Goal: Task Accomplishment & Management: Complete application form

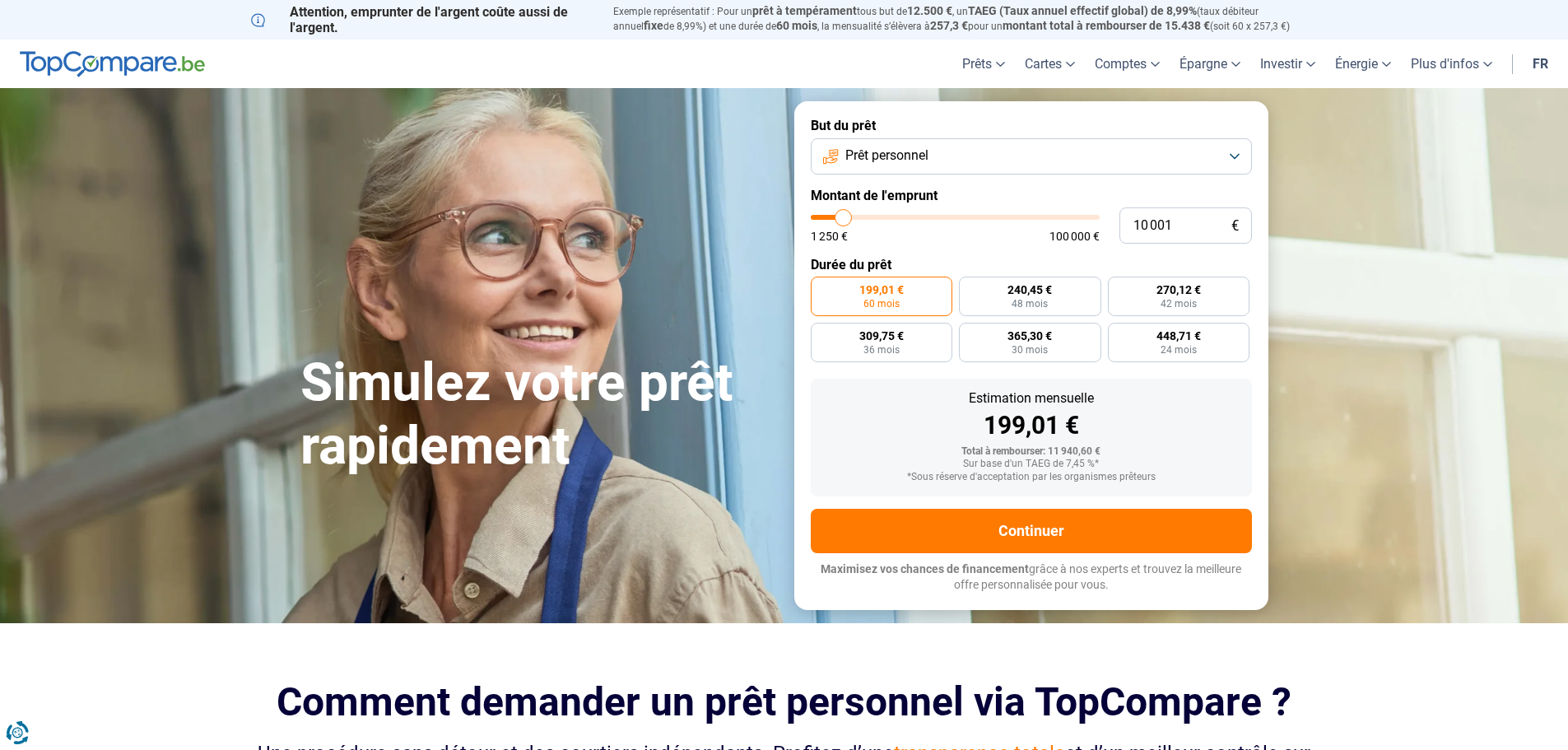
type input "9 750"
type input "9750"
type input "10 250"
type input "10250"
type input "11 500"
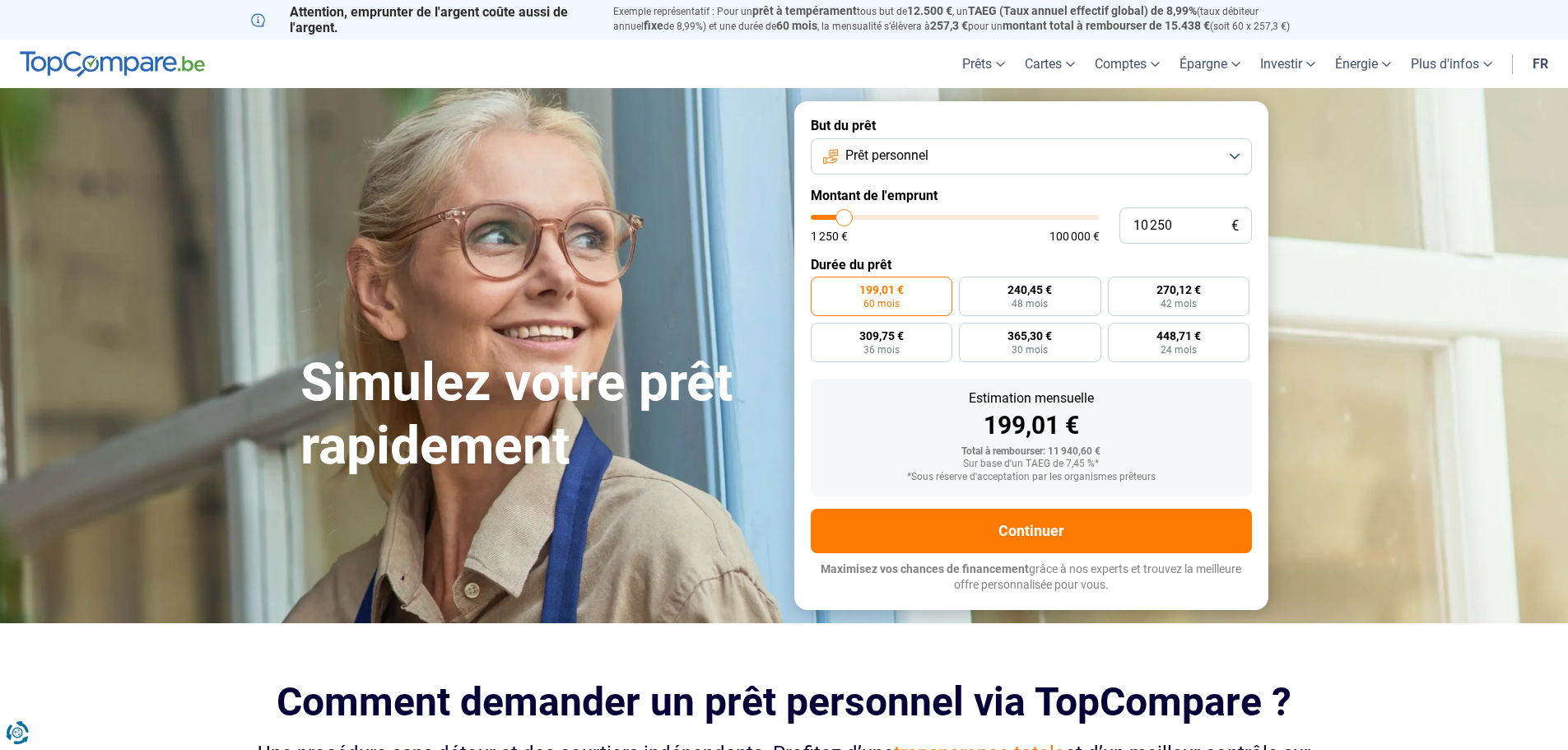
type input "11500"
type input "13 000"
type input "13000"
type input "14 500"
type input "14500"
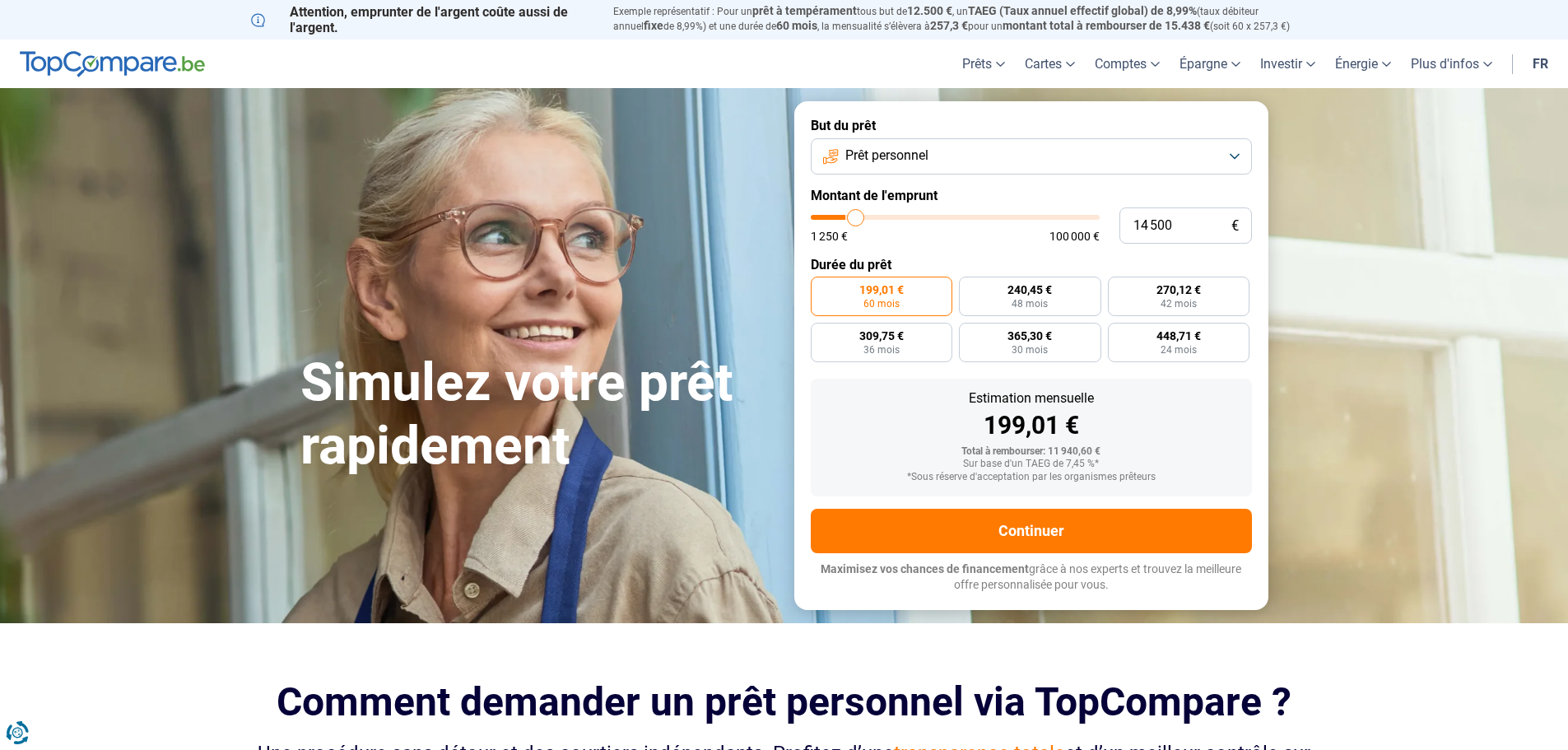
type input "15 750"
type input "15750"
type input "17 500"
type input "17500"
type input "18 750"
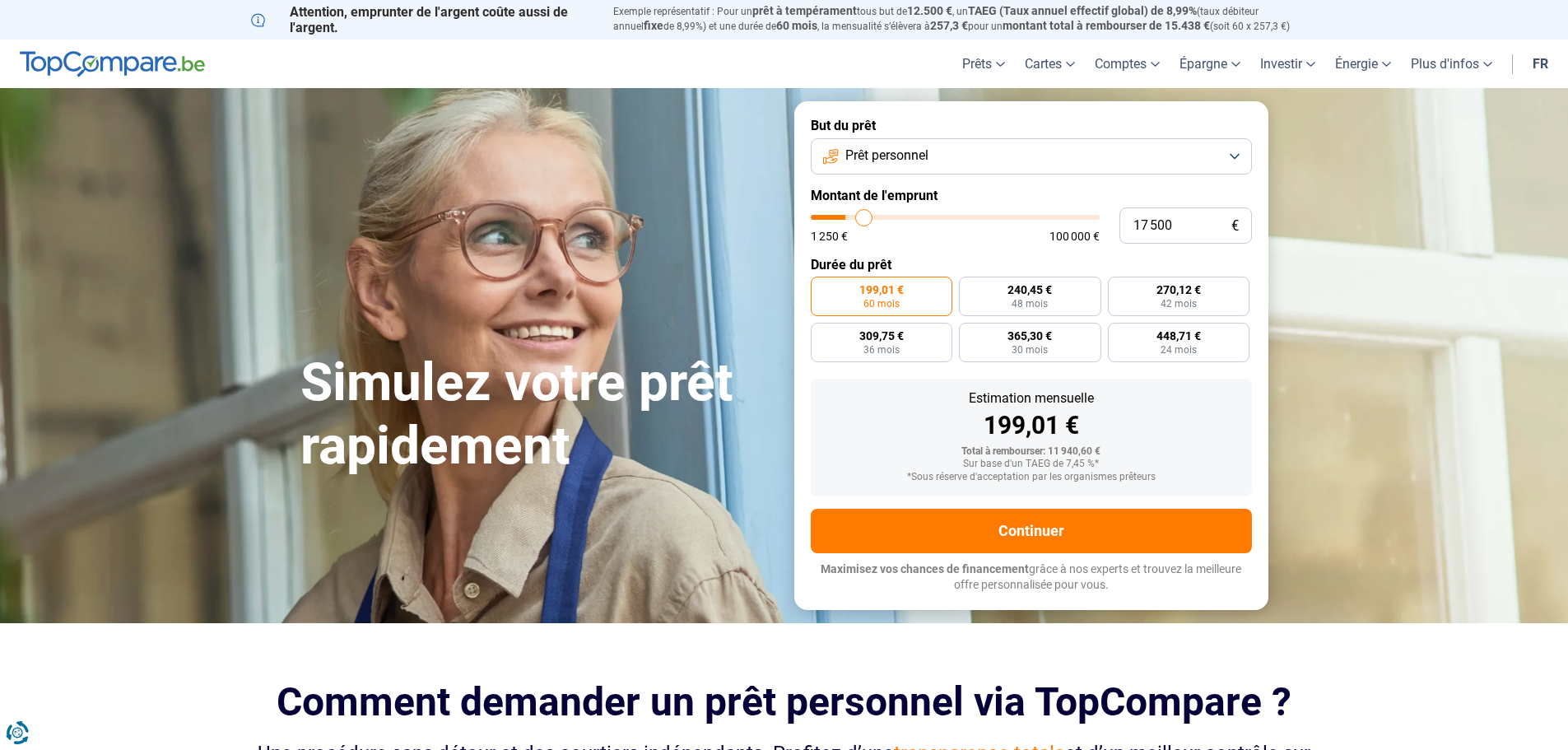
type input "18750"
type input "20 250"
type input "20250"
type input "21 750"
type input "21750"
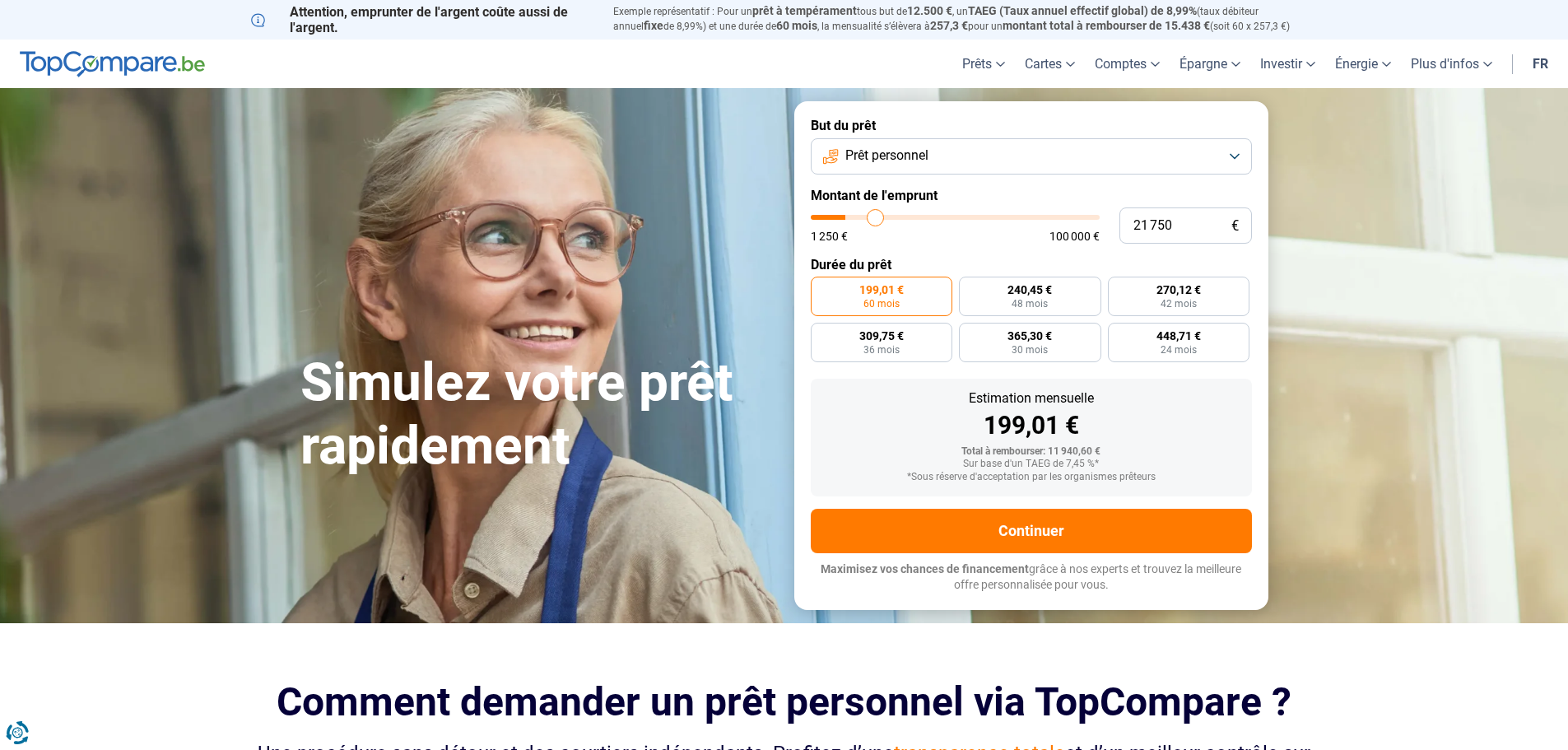
type input "23 000"
type input "23000"
type input "24 500"
type input "24500"
type input "25 250"
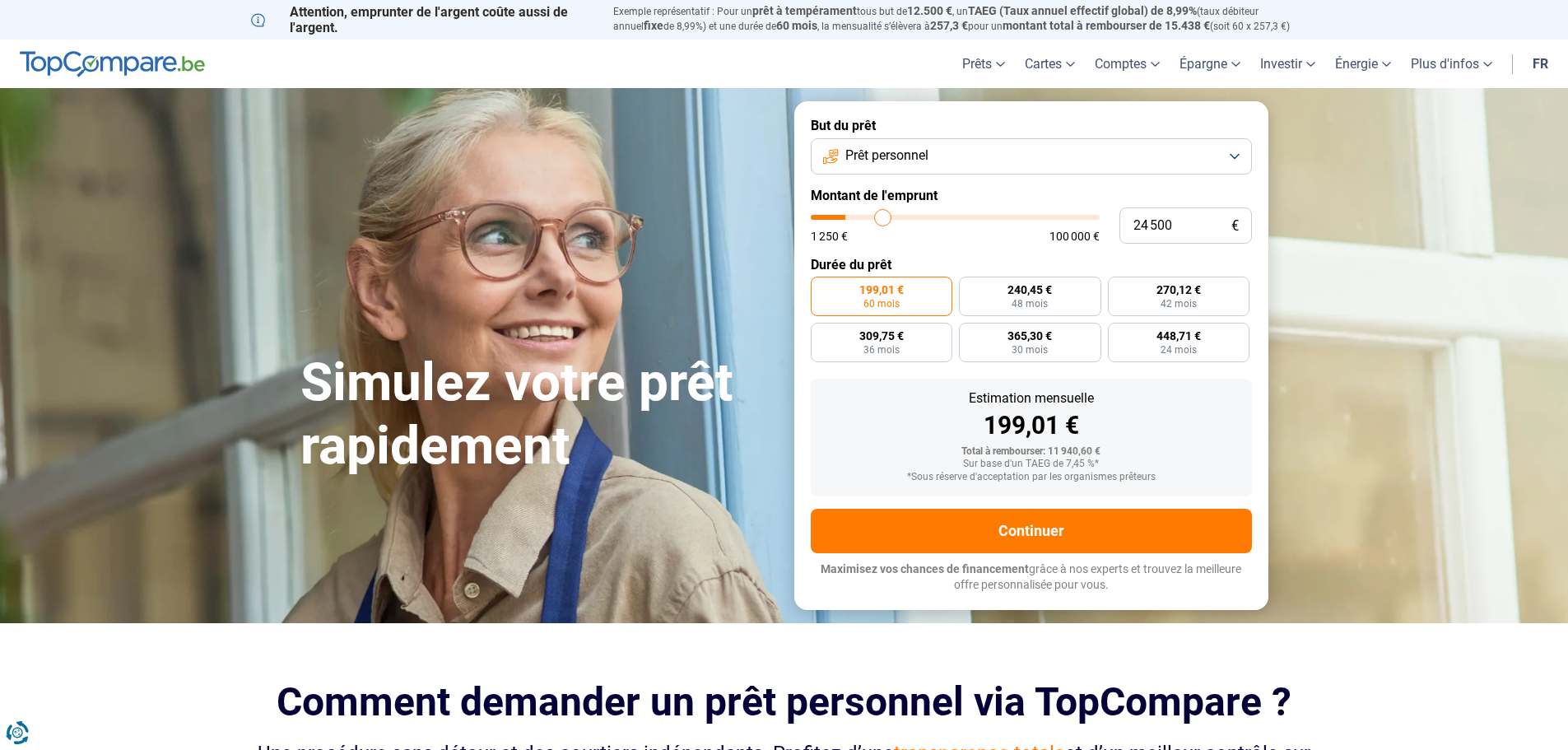
type input "25250"
type input "26 250"
type input "26250"
type input "27 500"
type input "27500"
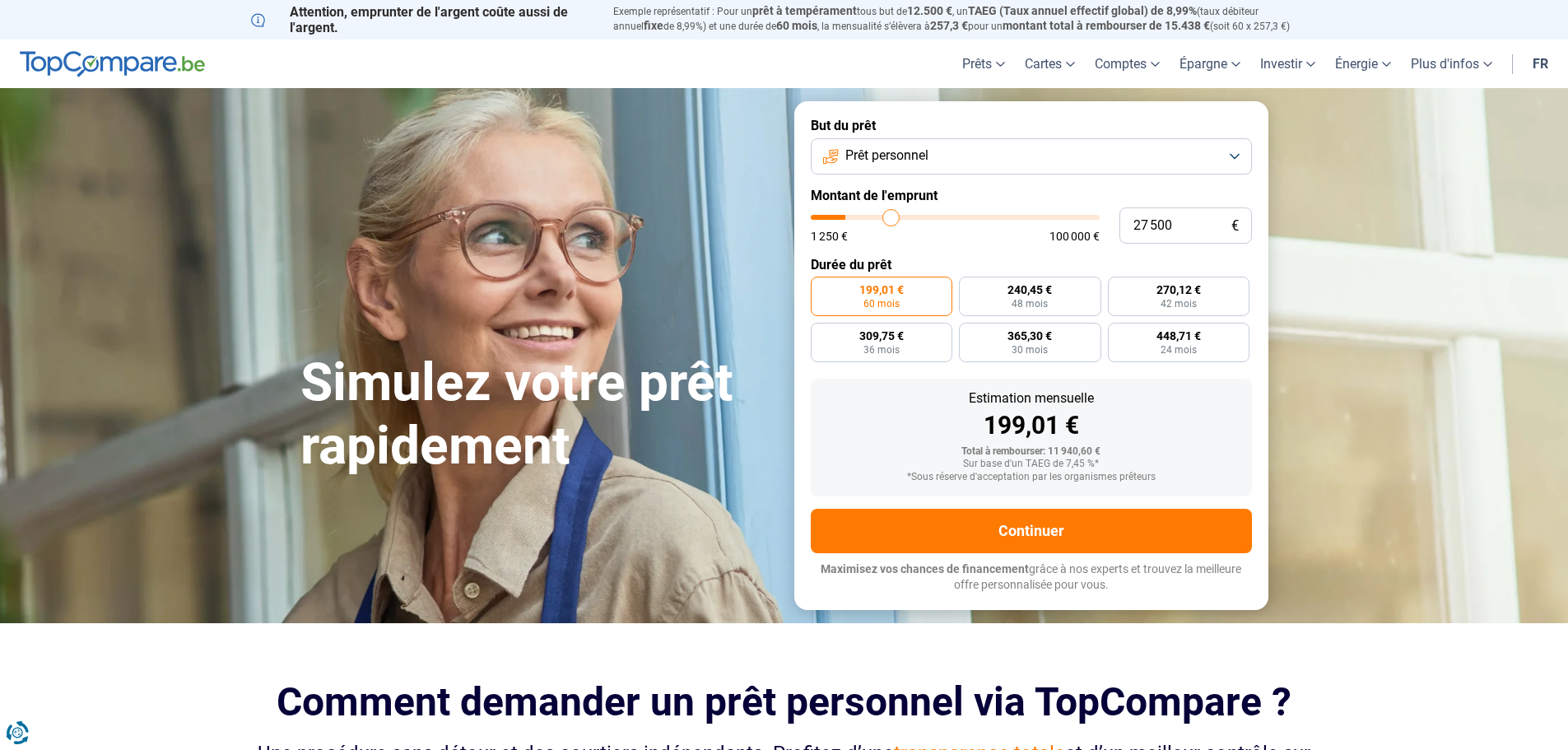
type input "28 250"
type input "28250"
type input "29 250"
type input "29250"
type input "29 500"
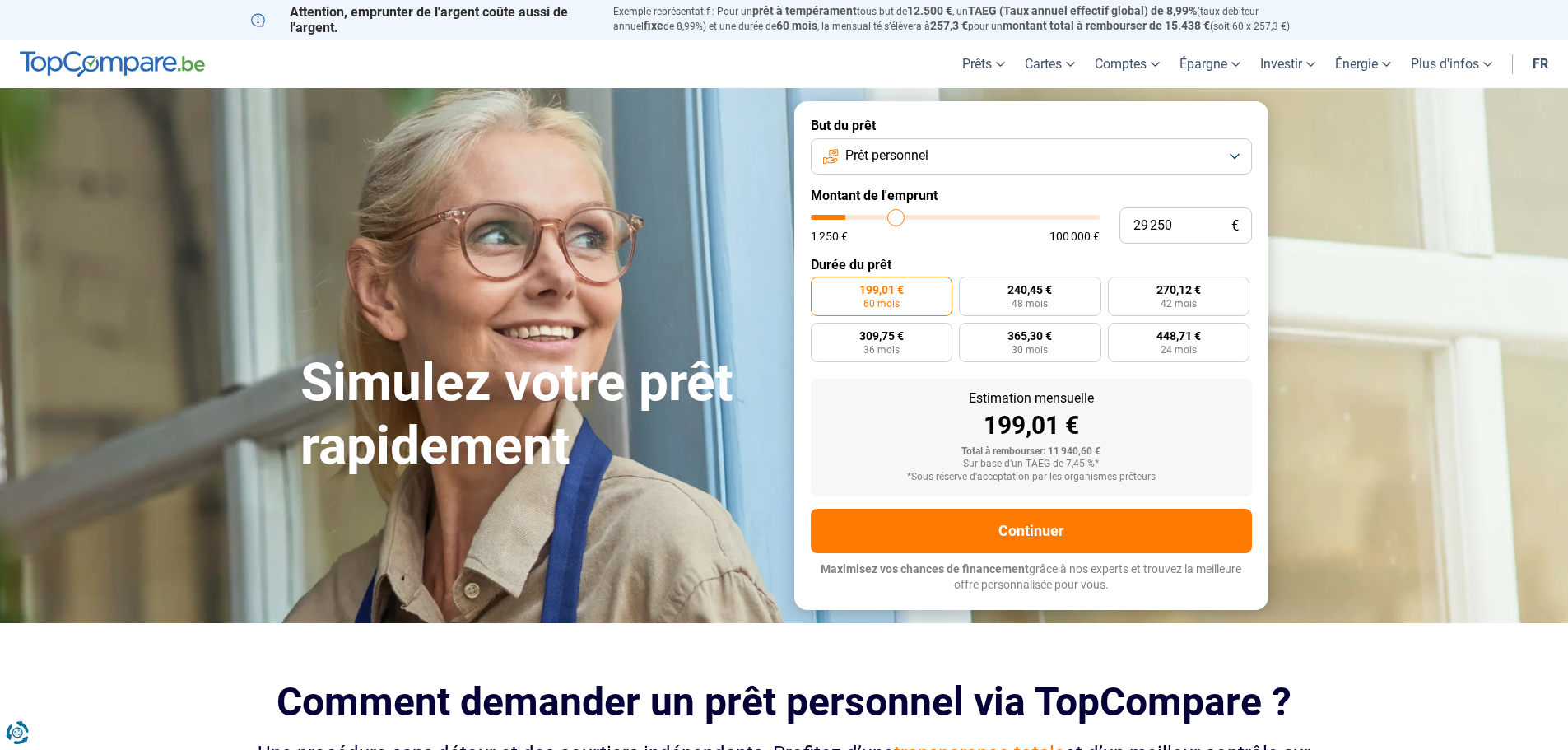
type input "29500"
type input "30 500"
type input "30500"
type input "31 000"
type input "31000"
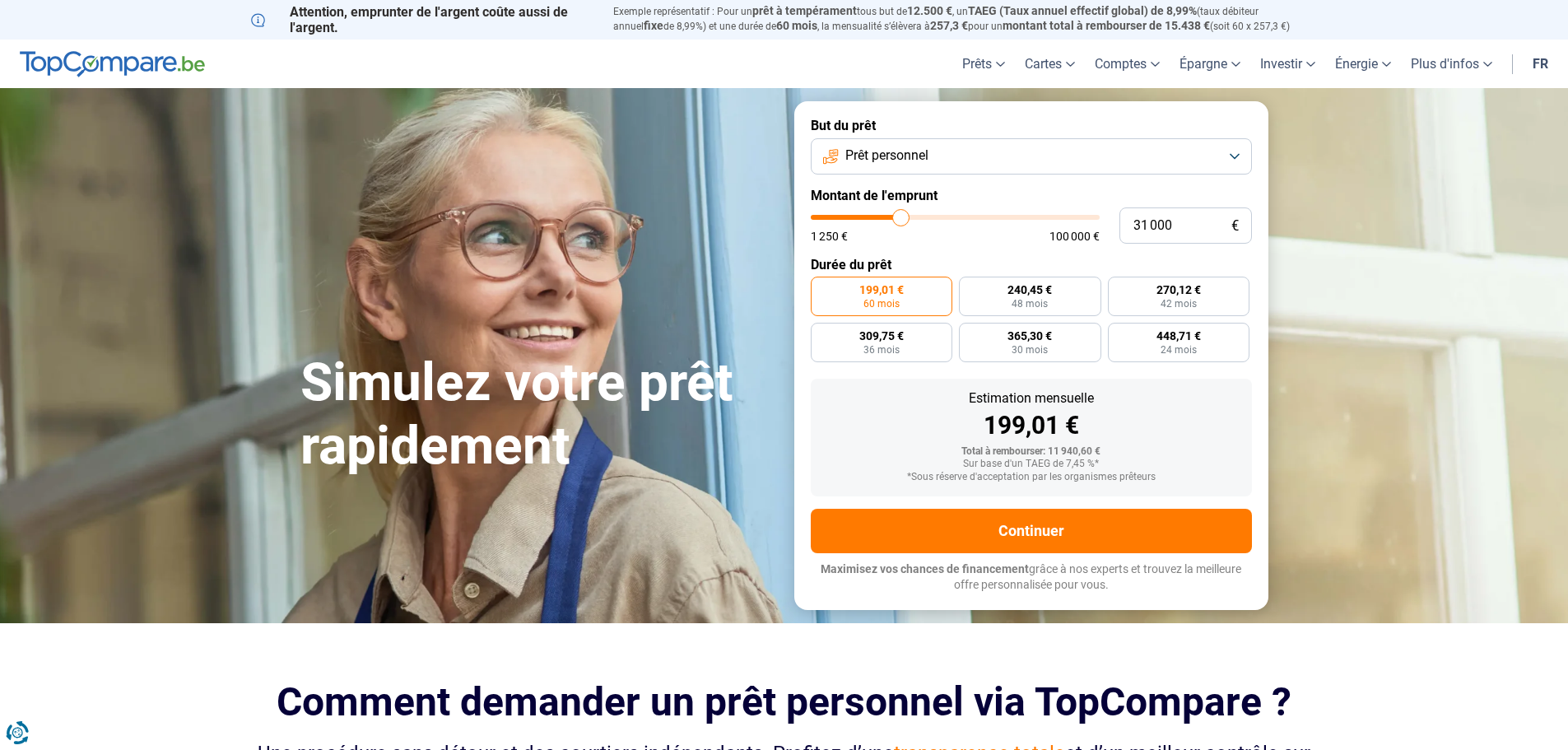
type input "32 000"
type input "32000"
type input "32 750"
type input "32750"
type input "34 000"
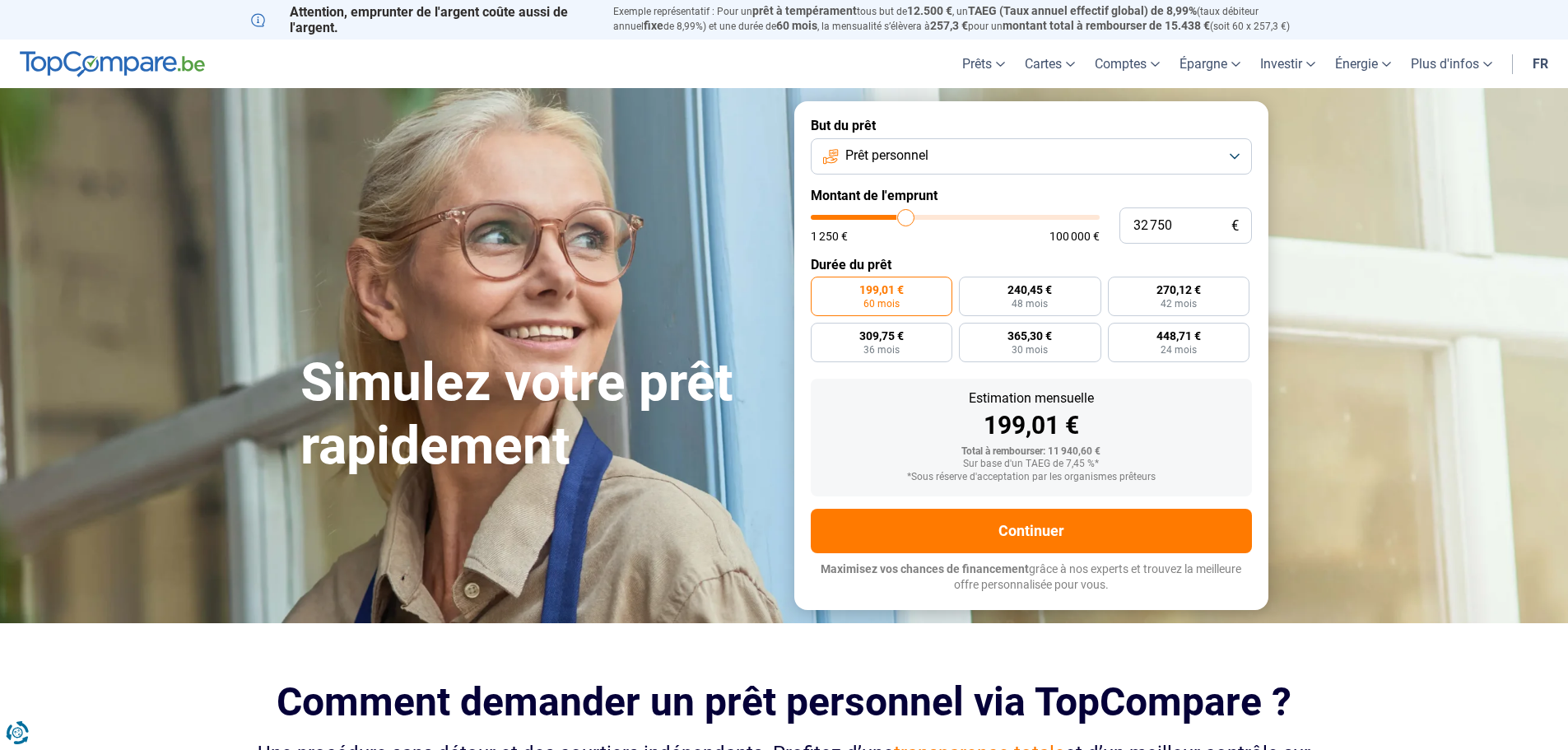
type input "34000"
type input "35 250"
type input "35250"
type input "35 750"
type input "35750"
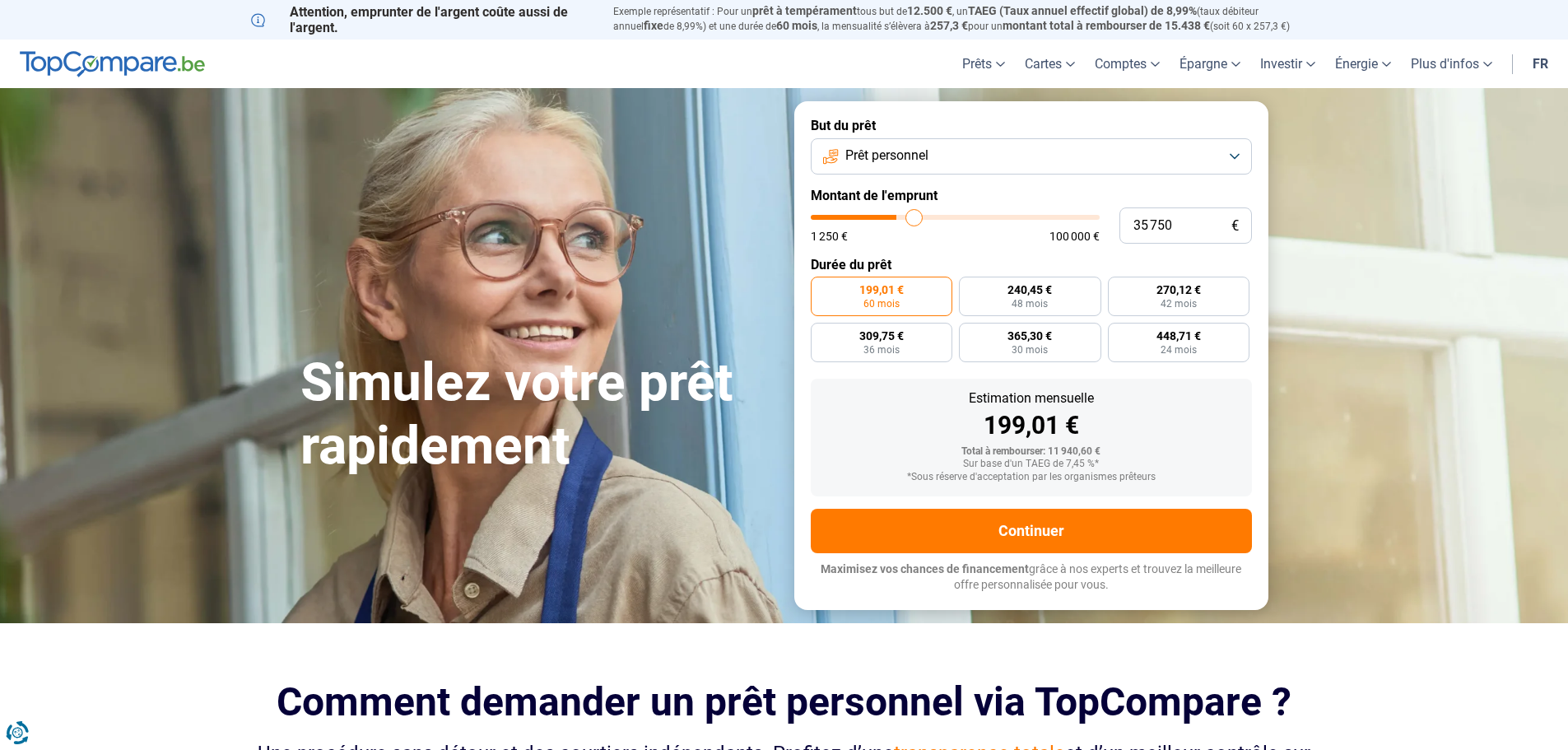
type input "36 750"
type input "36750"
type input "37 750"
type input "37750"
type input "38 750"
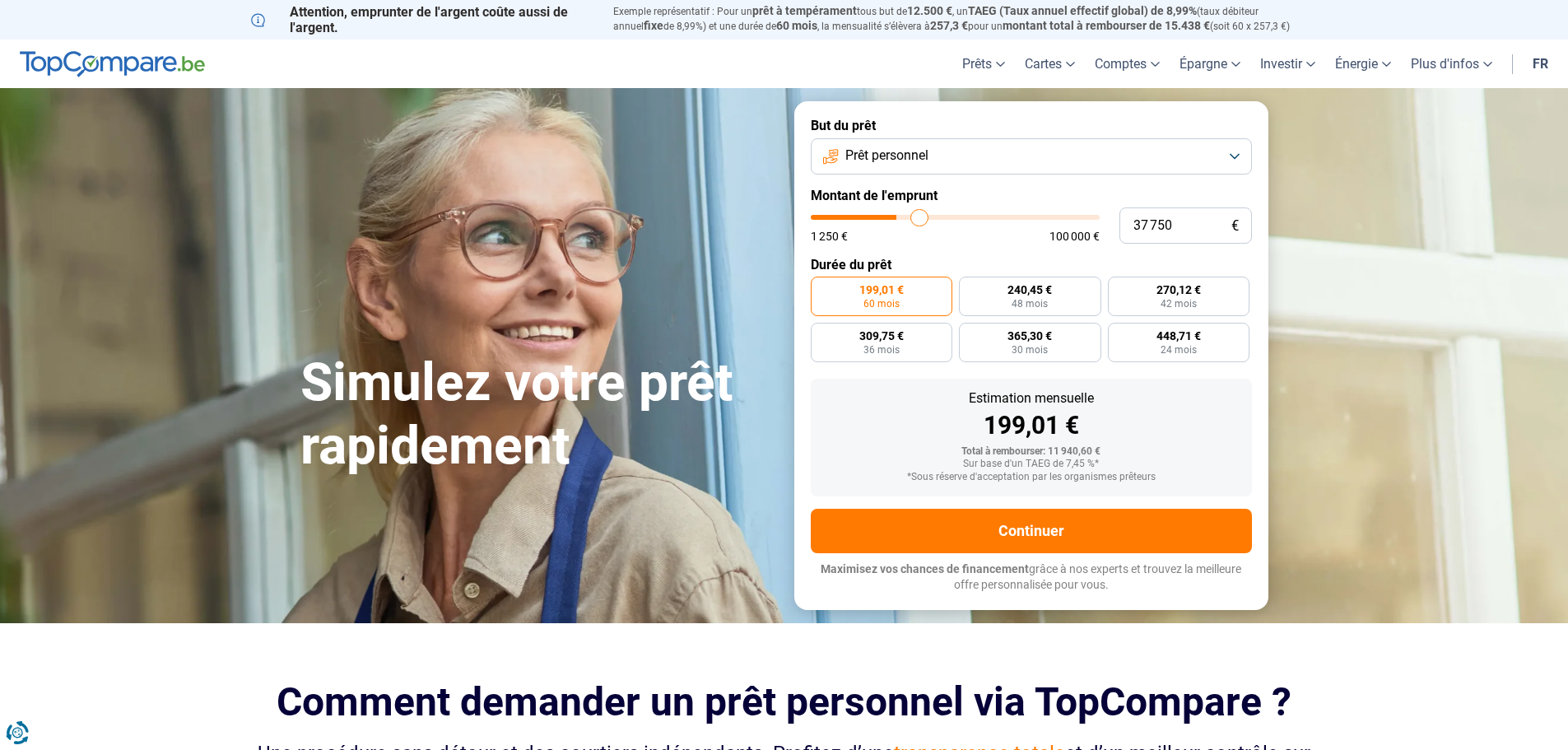
type input "38750"
type input "39 500"
type input "39500"
type input "40 000"
type input "40000"
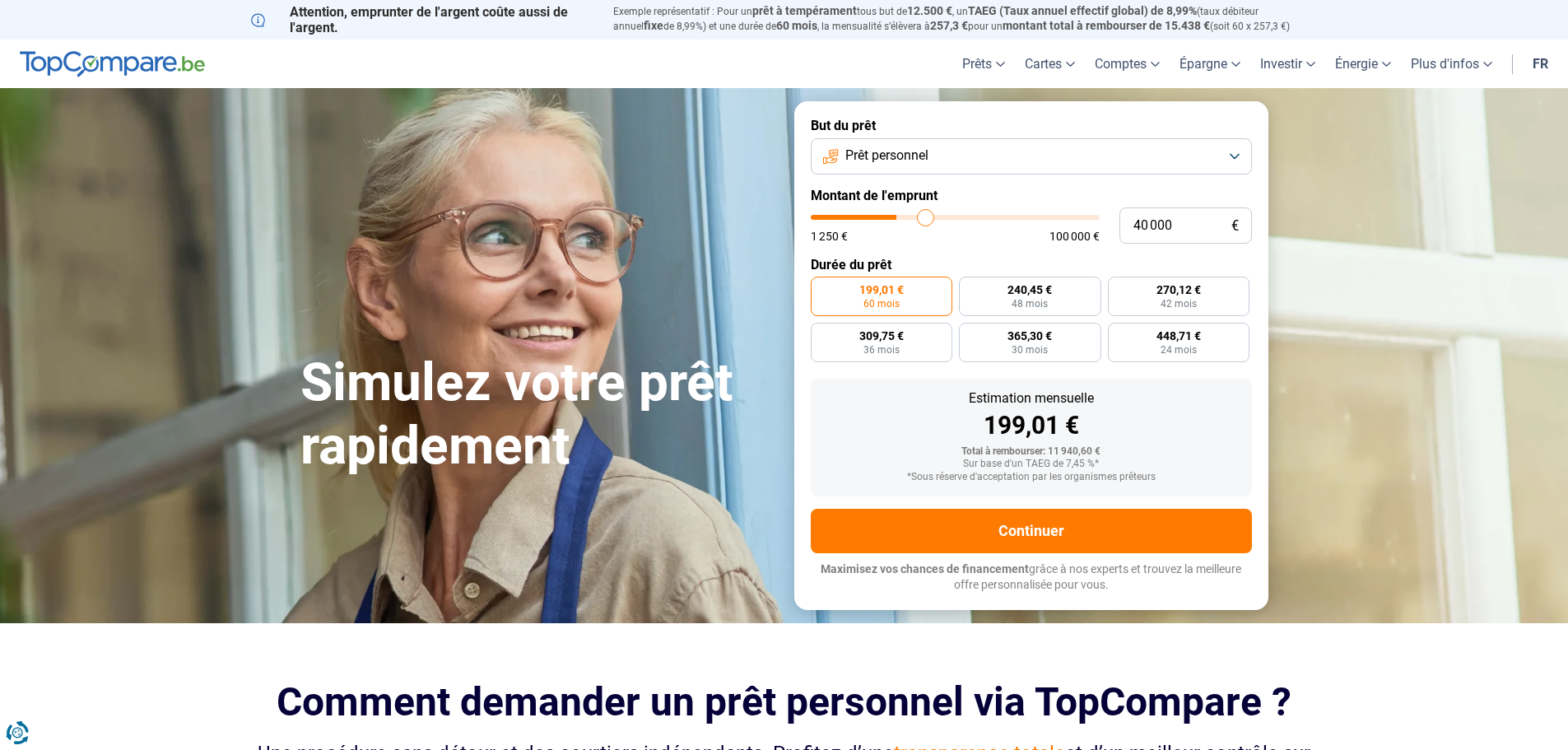
type input "40 750"
type input "40750"
type input "41 000"
type input "41000"
type input "41 250"
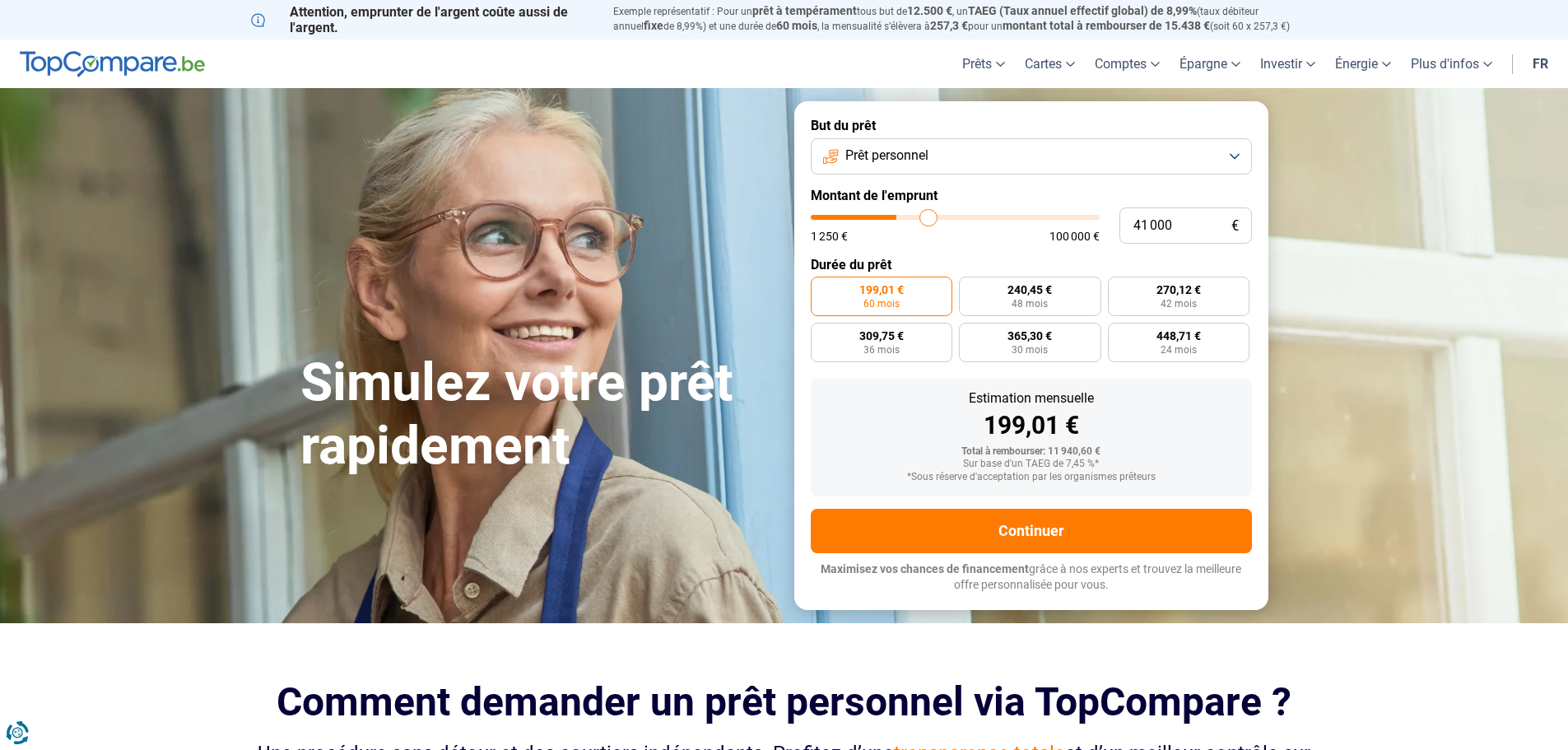
type input "41250"
type input "42 000"
type input "42000"
type input "42 250"
type input "42250"
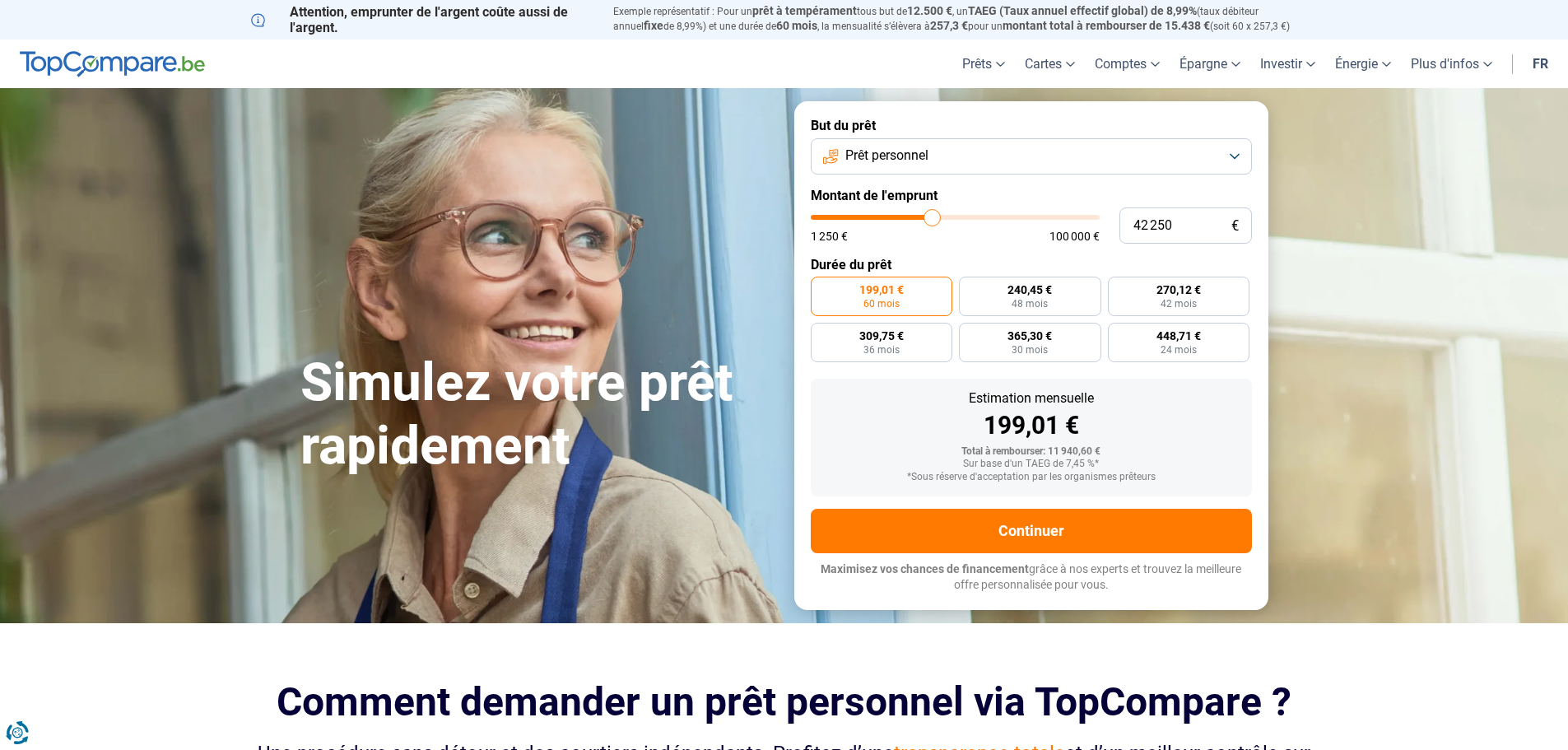
type input "42 500"
type input "42500"
type input "42 750"
type input "42750"
type input "43 000"
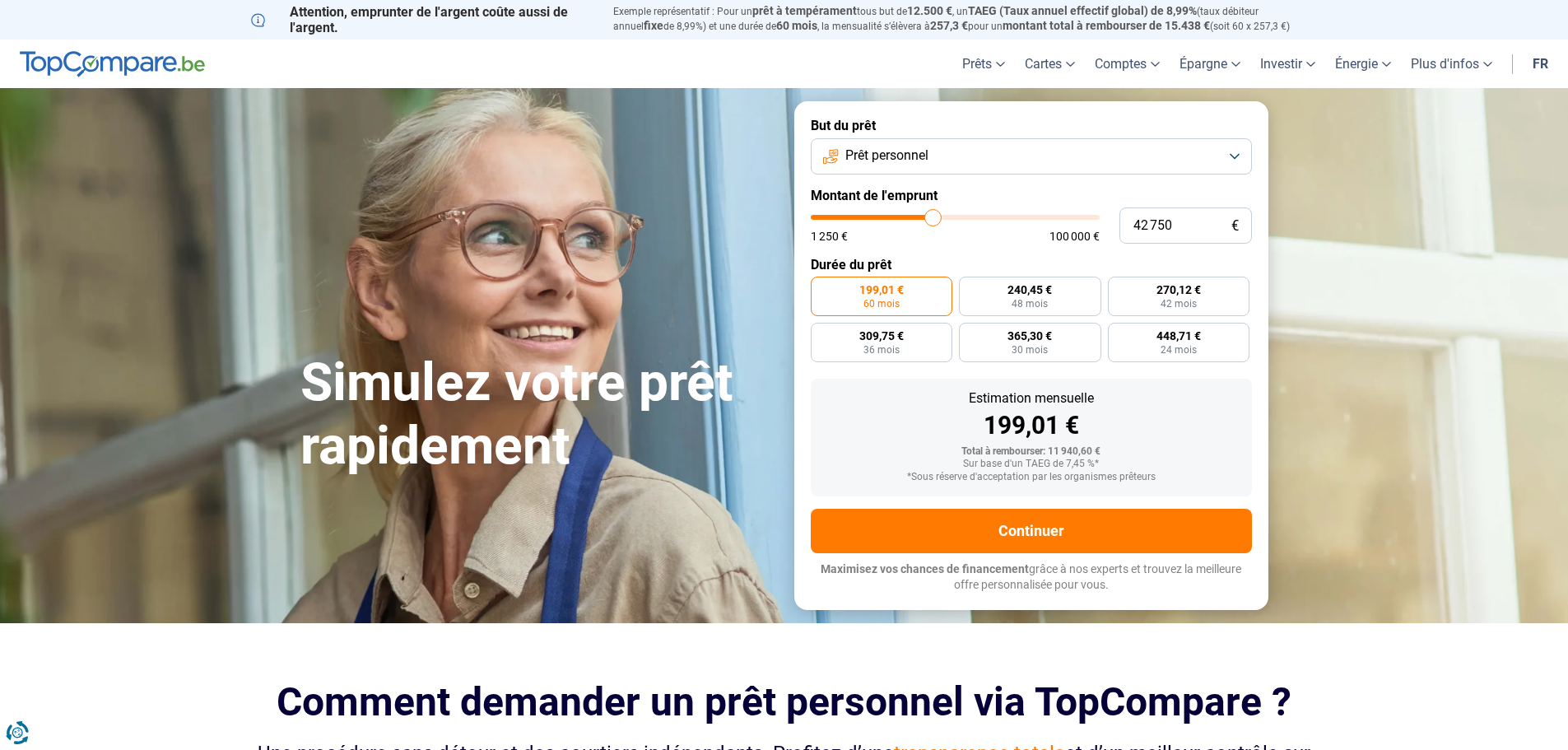
type input "43000"
type input "44 250"
type input "44250"
type input "45 500"
type input "45500"
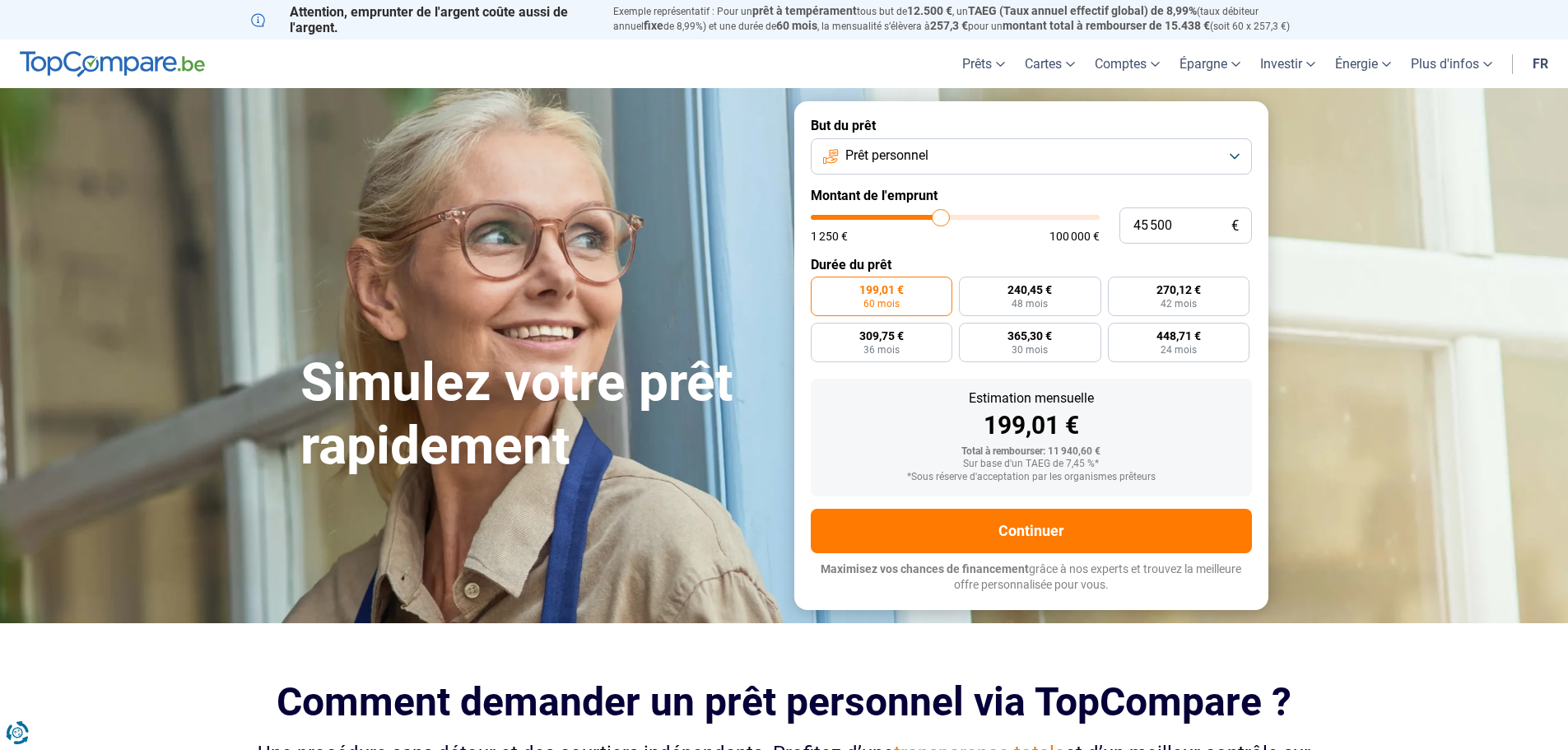
type input "45 750"
type input "45750"
type input "46 500"
type input "46500"
type input "47 250"
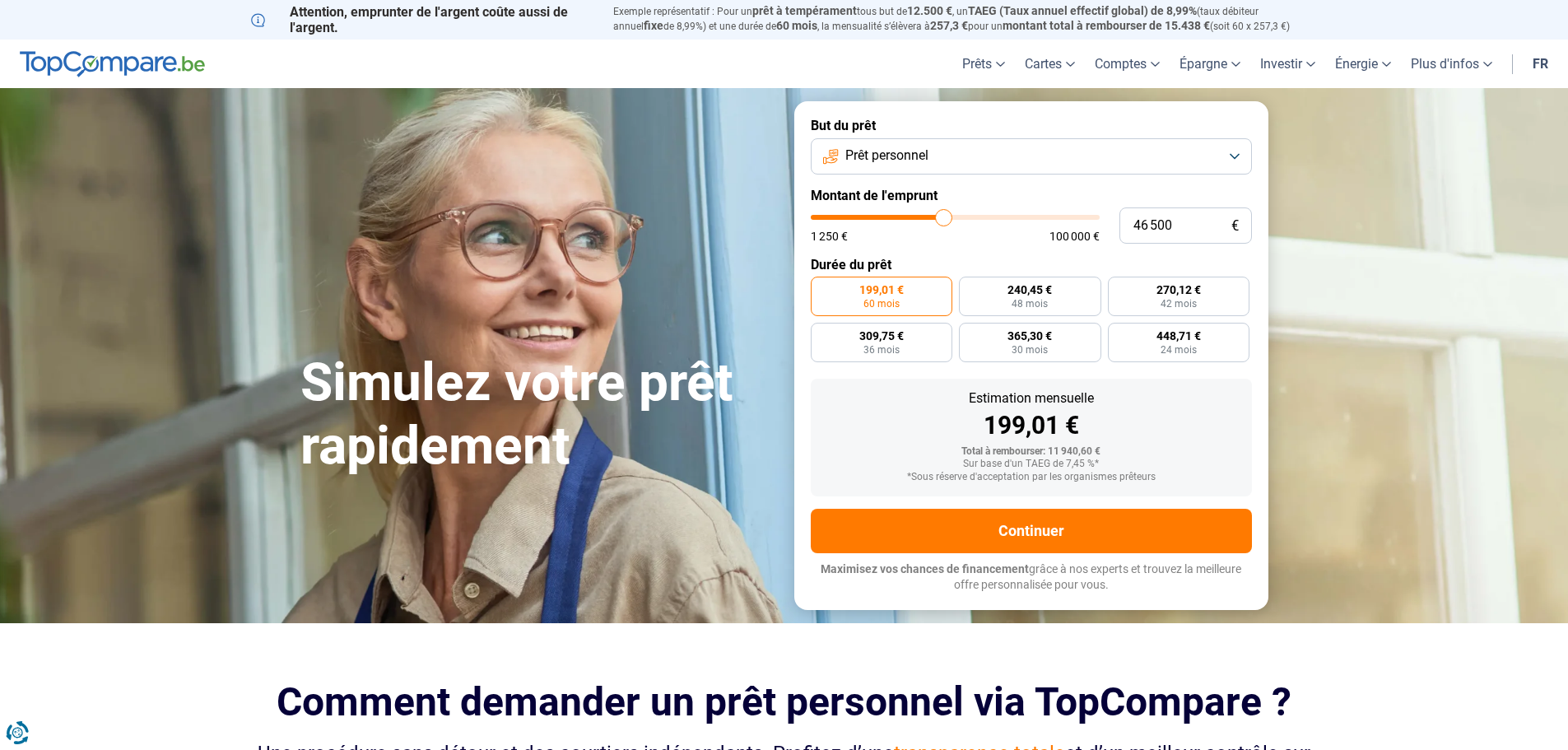
type input "47250"
type input "48 000"
type input "48000"
type input "48 500"
type input "48500"
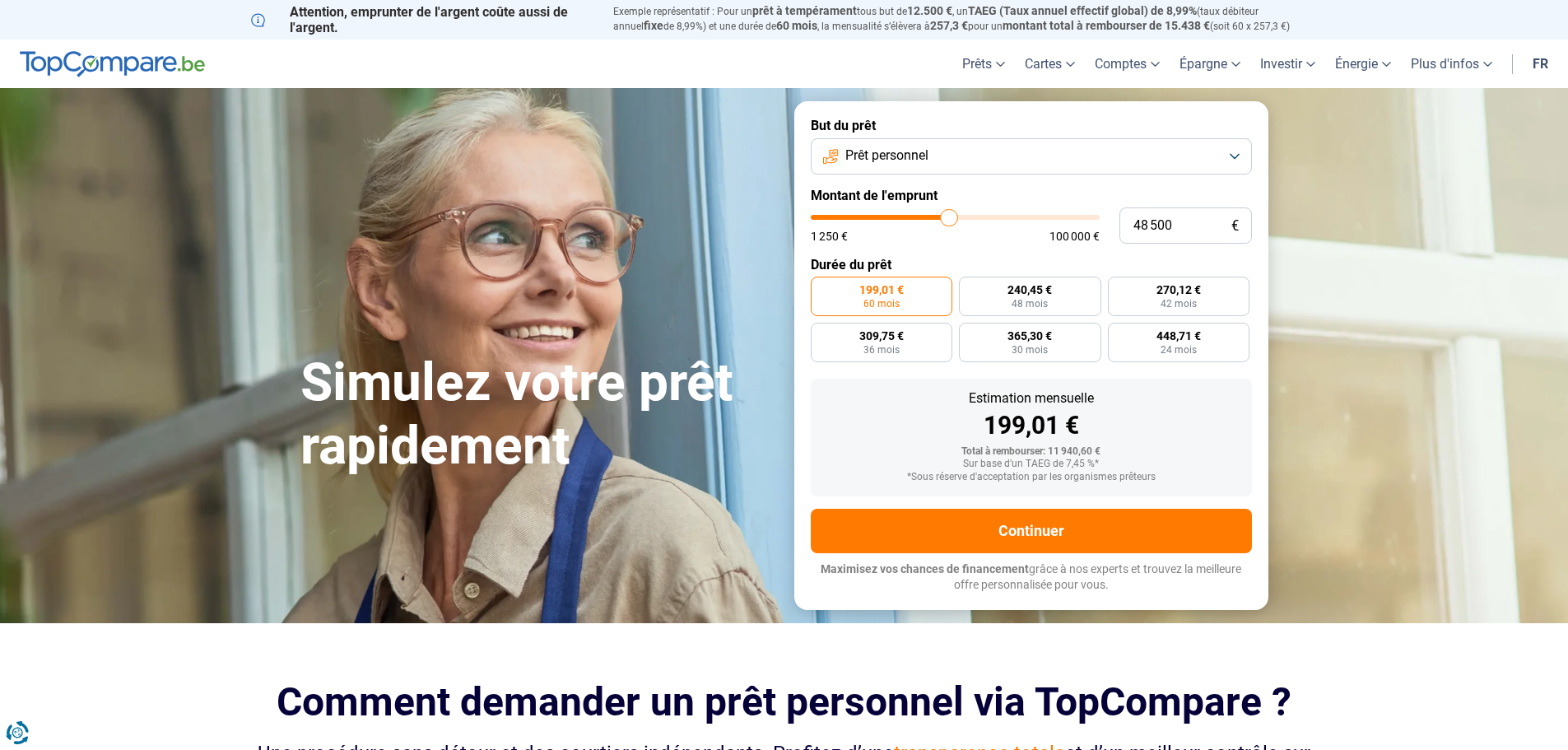
type input "48 750"
type input "48750"
type input "49 500"
type input "49500"
type input "49 750"
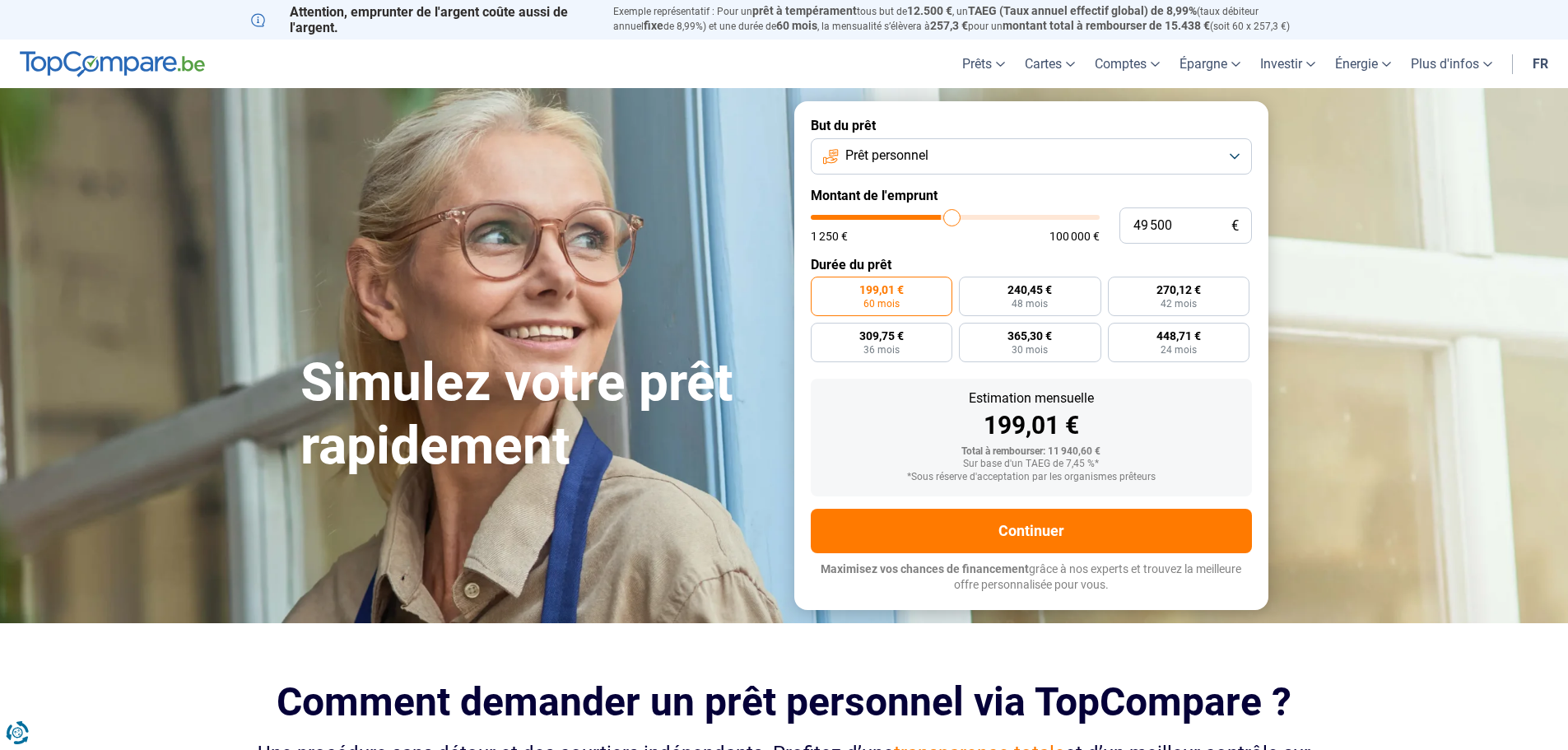
type input "49750"
type input "50 250"
type input "50250"
type input "50 500"
type input "50500"
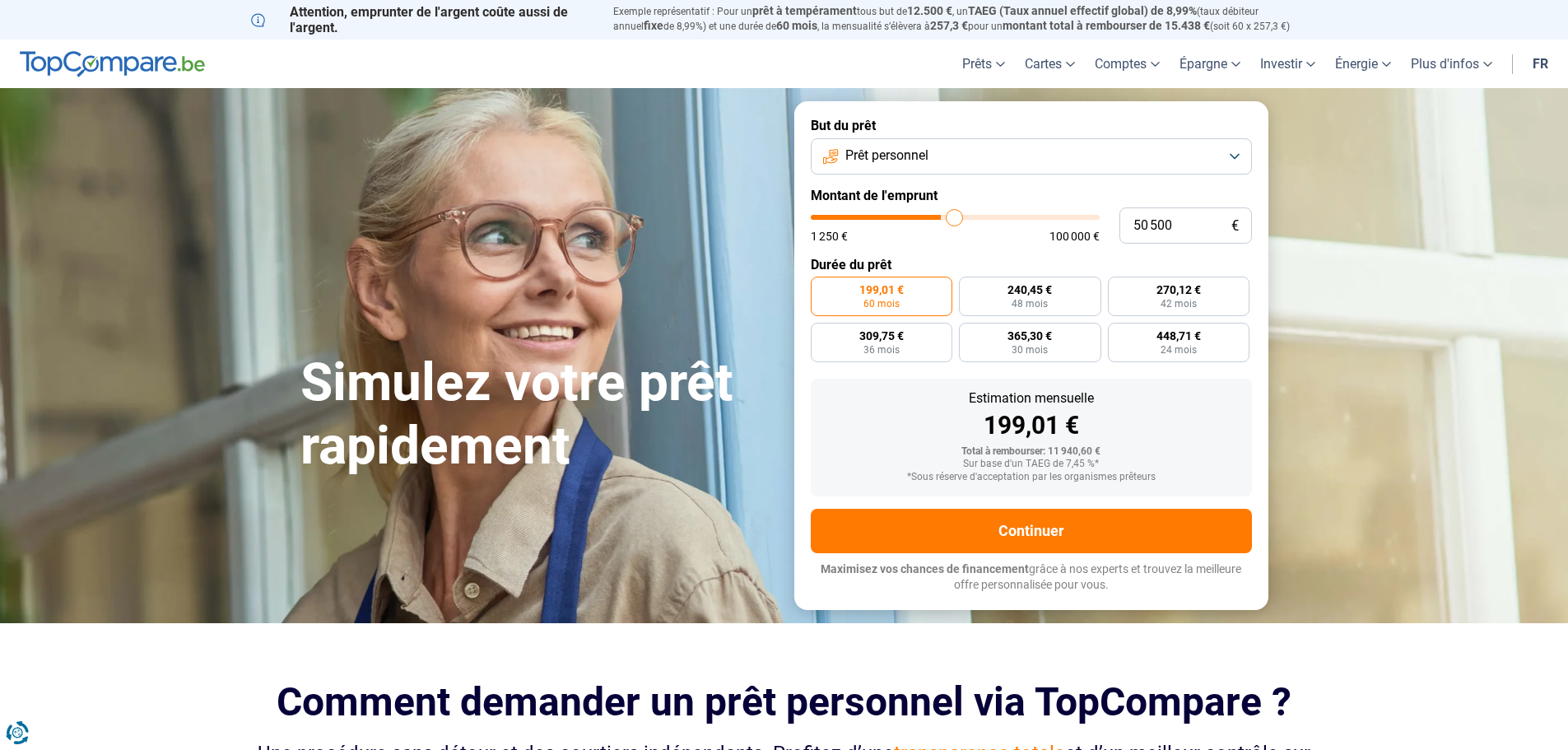
type input "51 000"
type input "51000"
type input "51 750"
type input "51750"
type input "52 750"
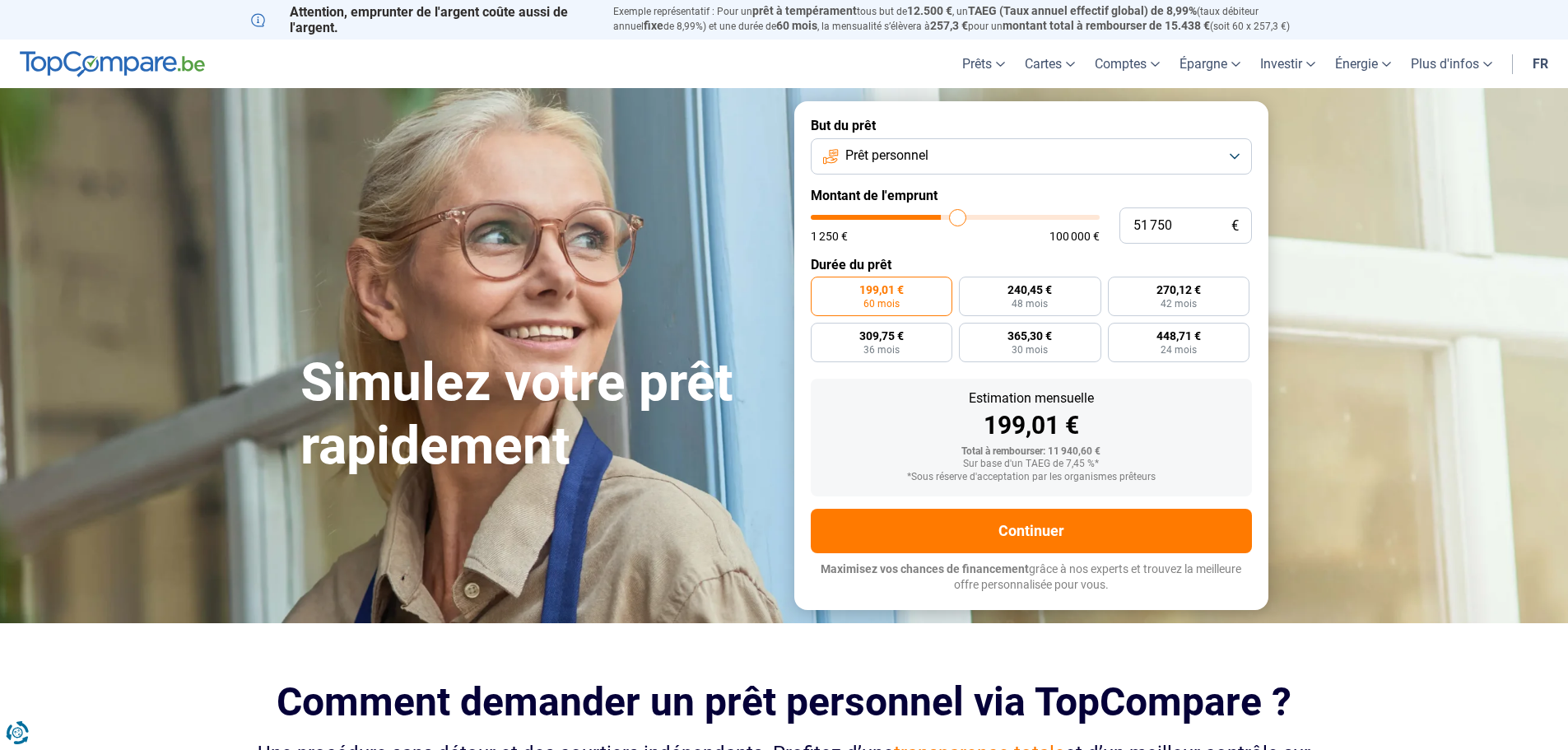
type input "52750"
type input "53 250"
type input "53250"
type input "53 500"
type input "53500"
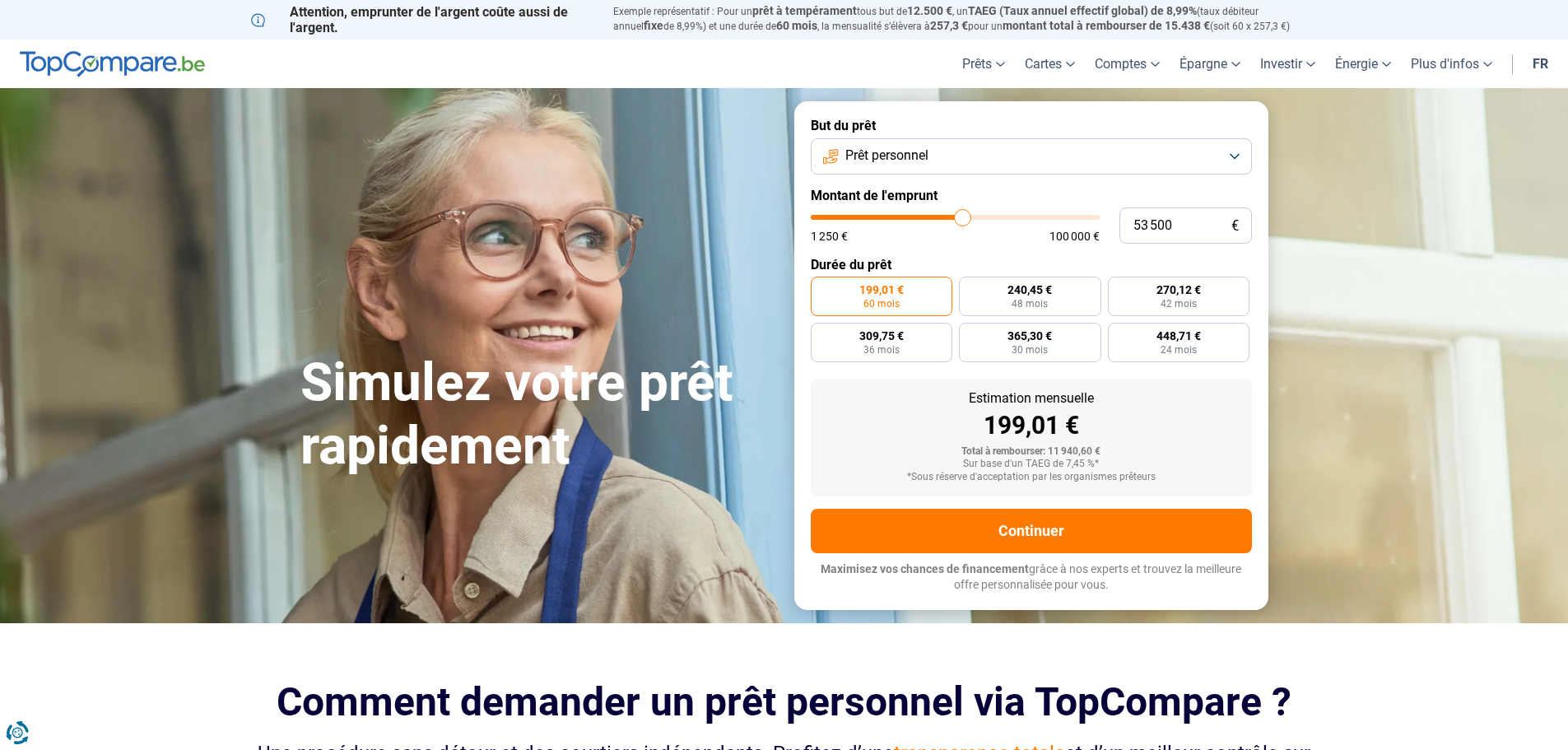
type input "53 250"
type input "53250"
type input "53 000"
type input "53000"
type input "51 500"
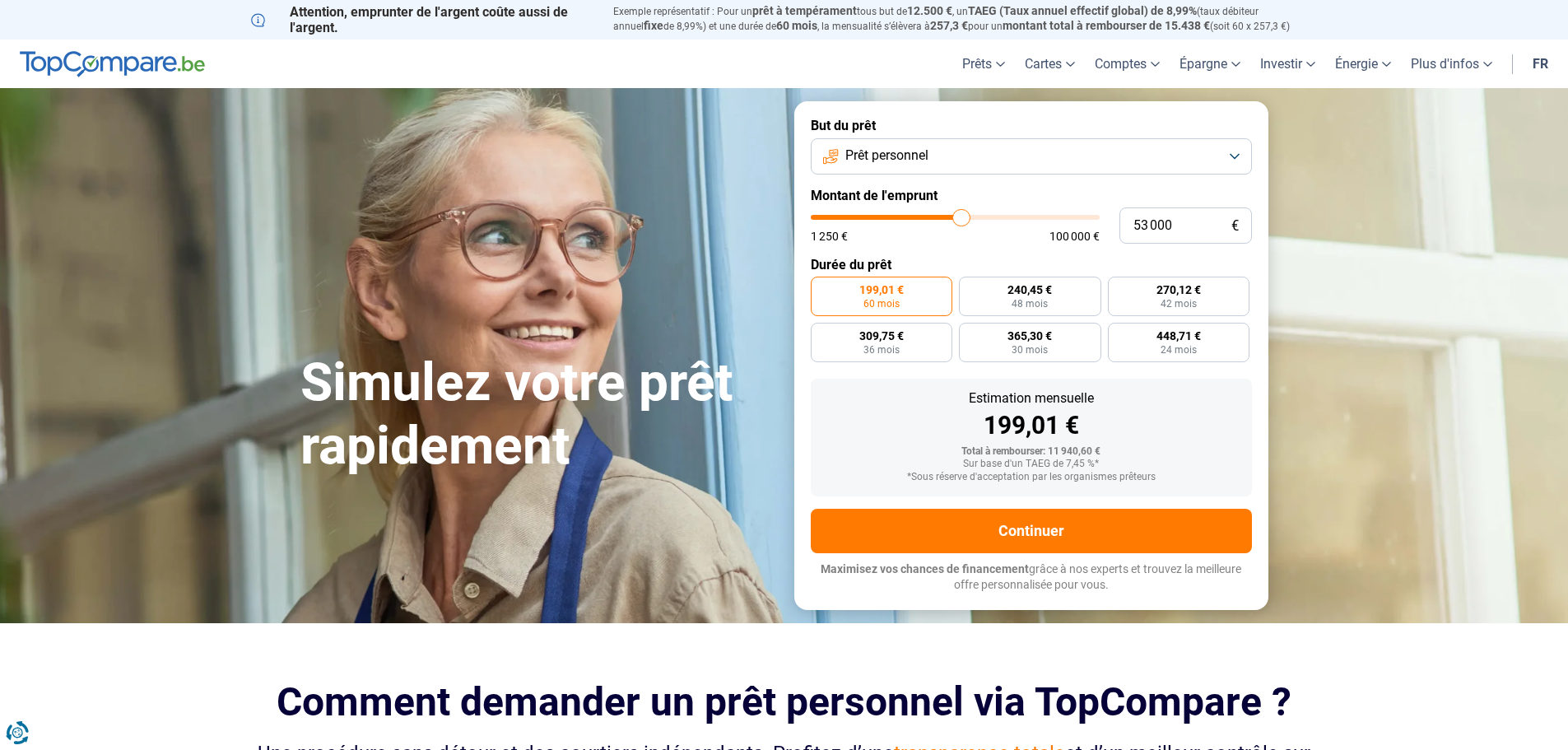
type input "51500"
type input "49 500"
type input "49500"
type input "48 000"
type input "48000"
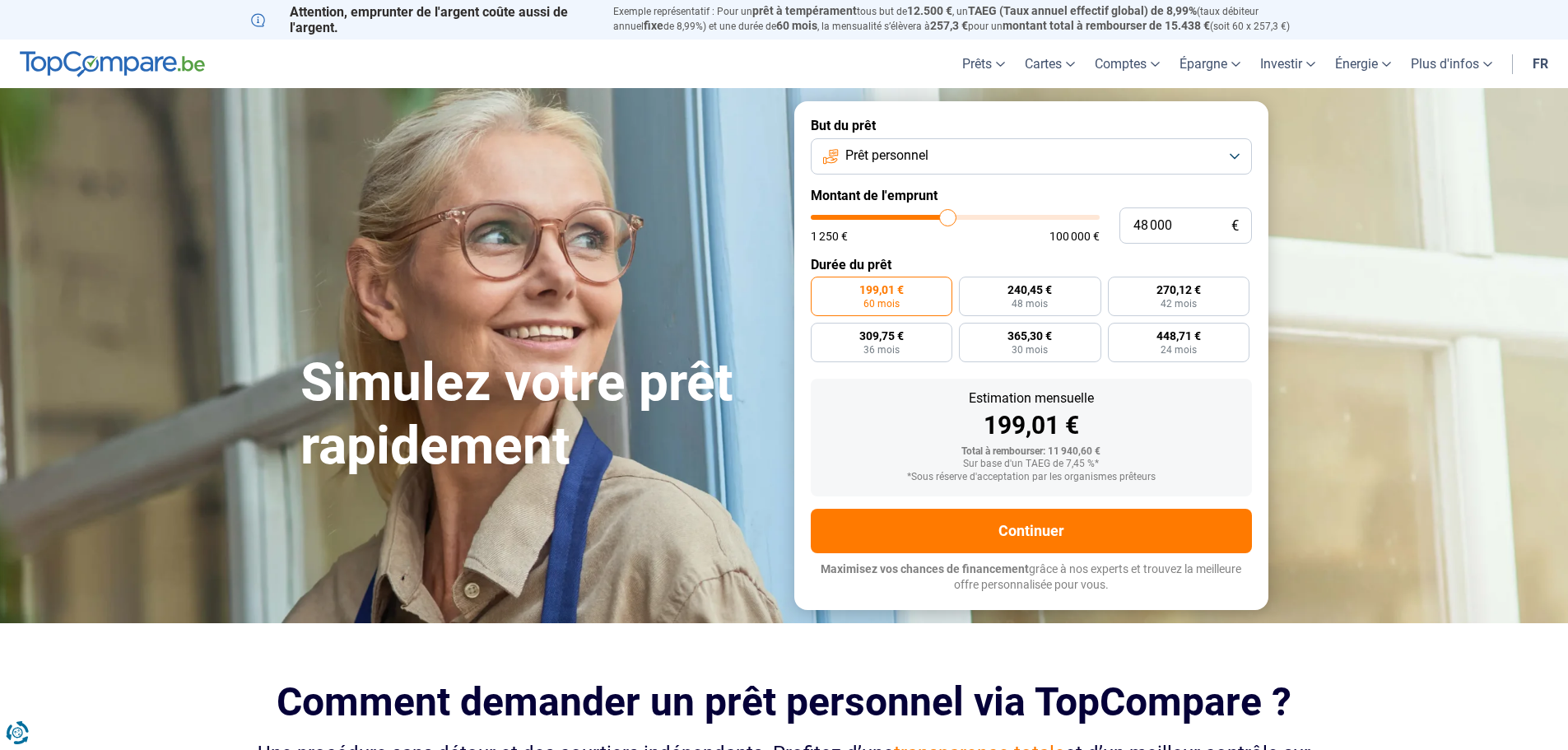
type input "45 750"
type input "45750"
type input "44 500"
type input "44500"
type input "43 500"
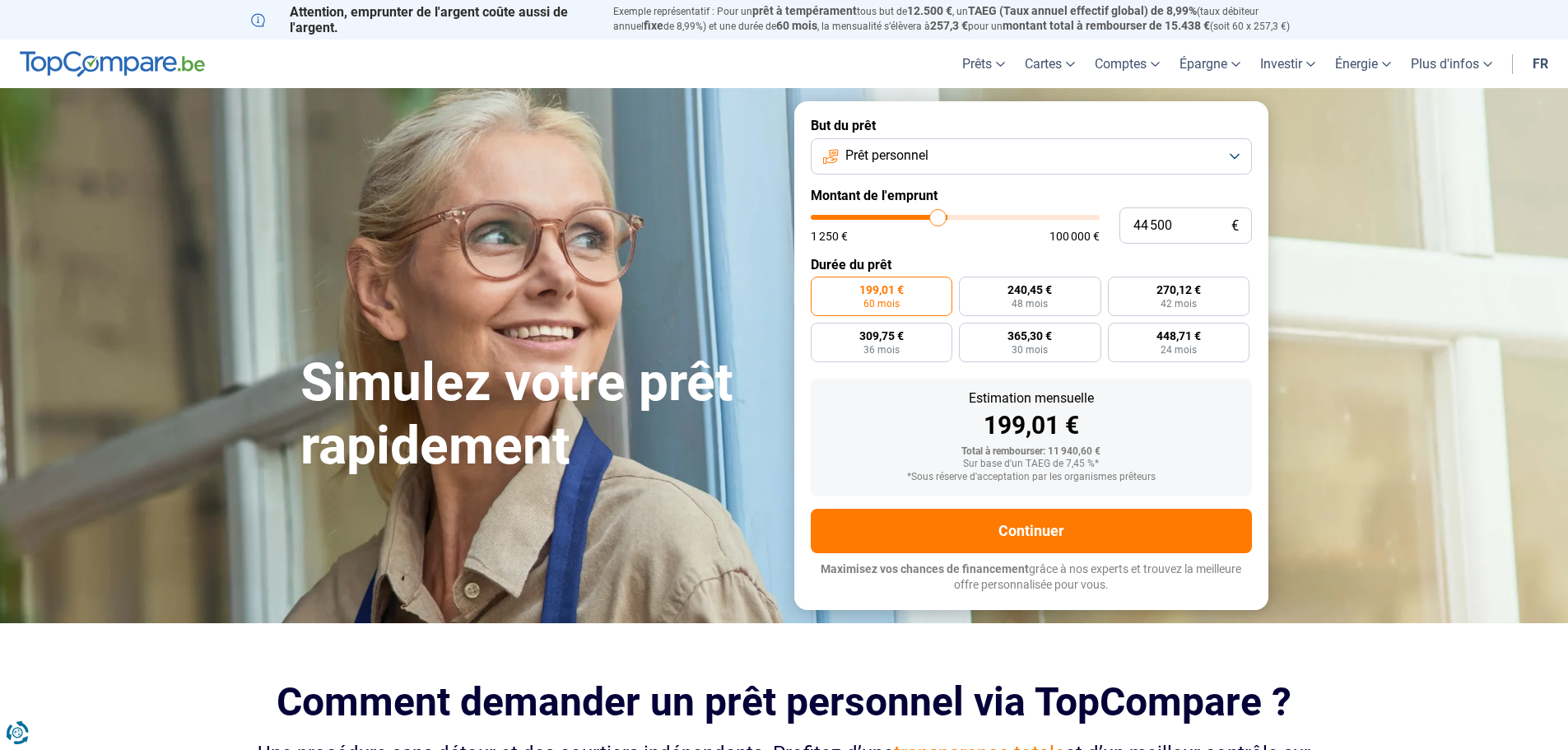
type input "43500"
type input "42 500"
type input "42500"
type input "42 250"
type input "42250"
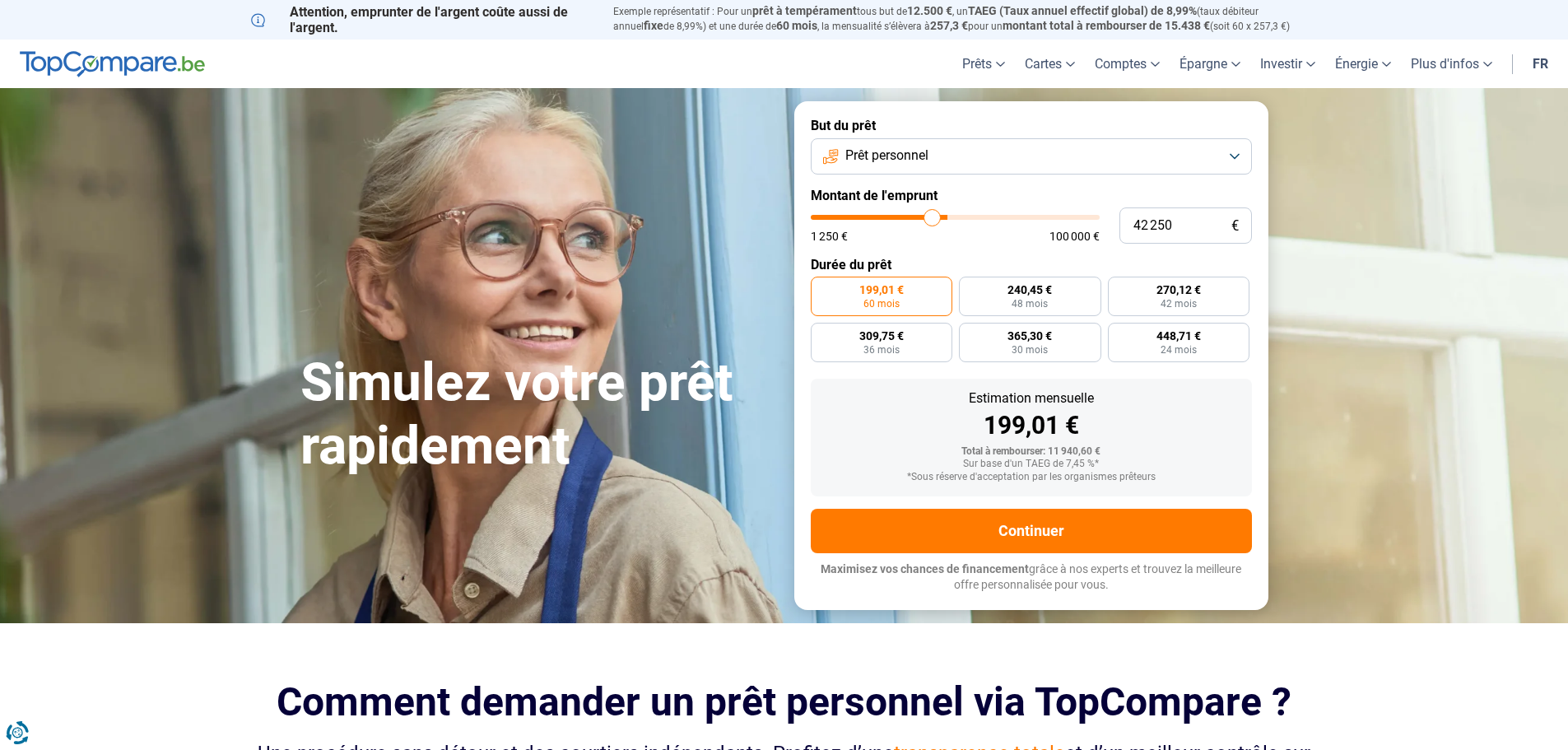
type input "42 000"
type input "42000"
type input "41 250"
type input "41250"
type input "40 750"
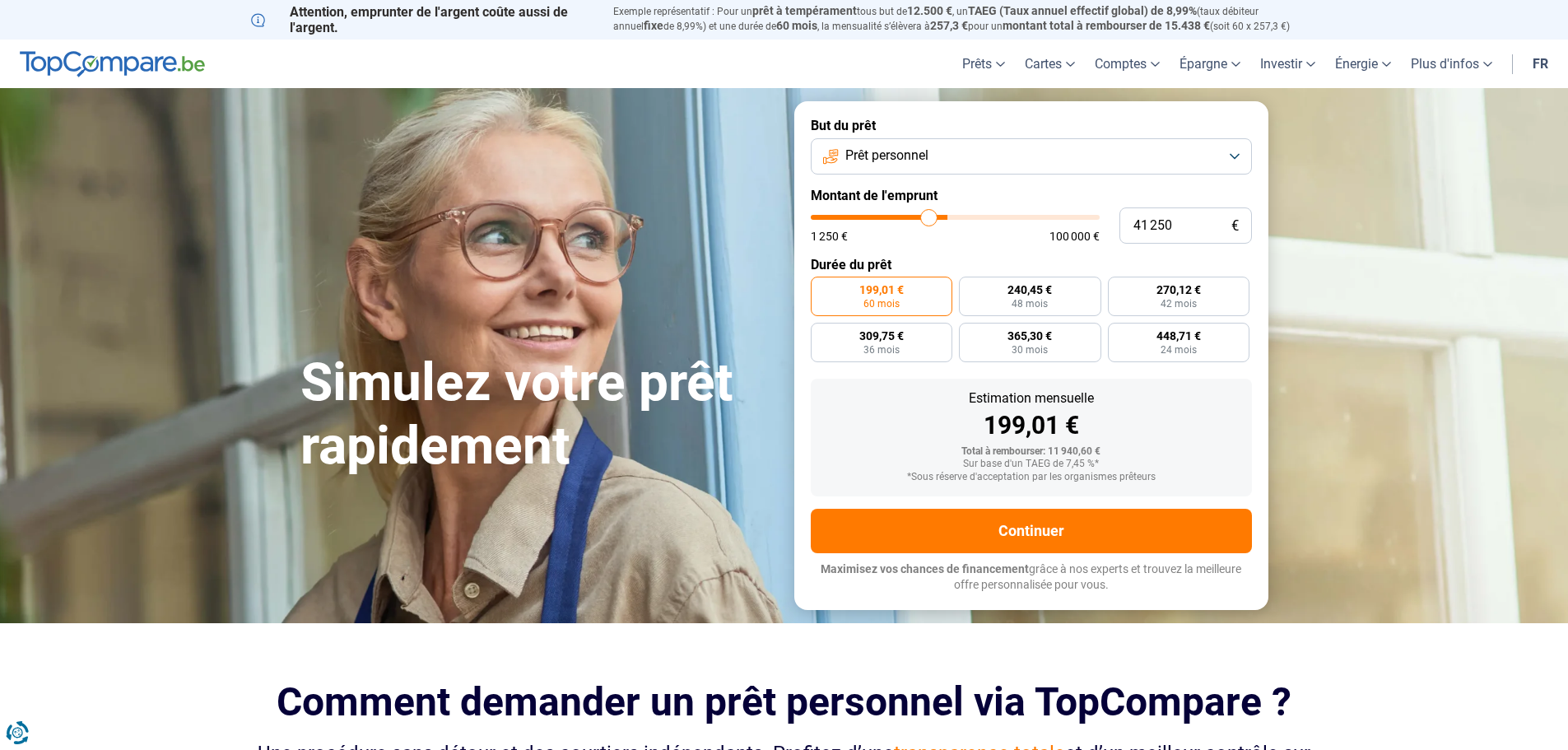
type input "40750"
type input "40 250"
type input "40250"
type input "40 000"
type input "40000"
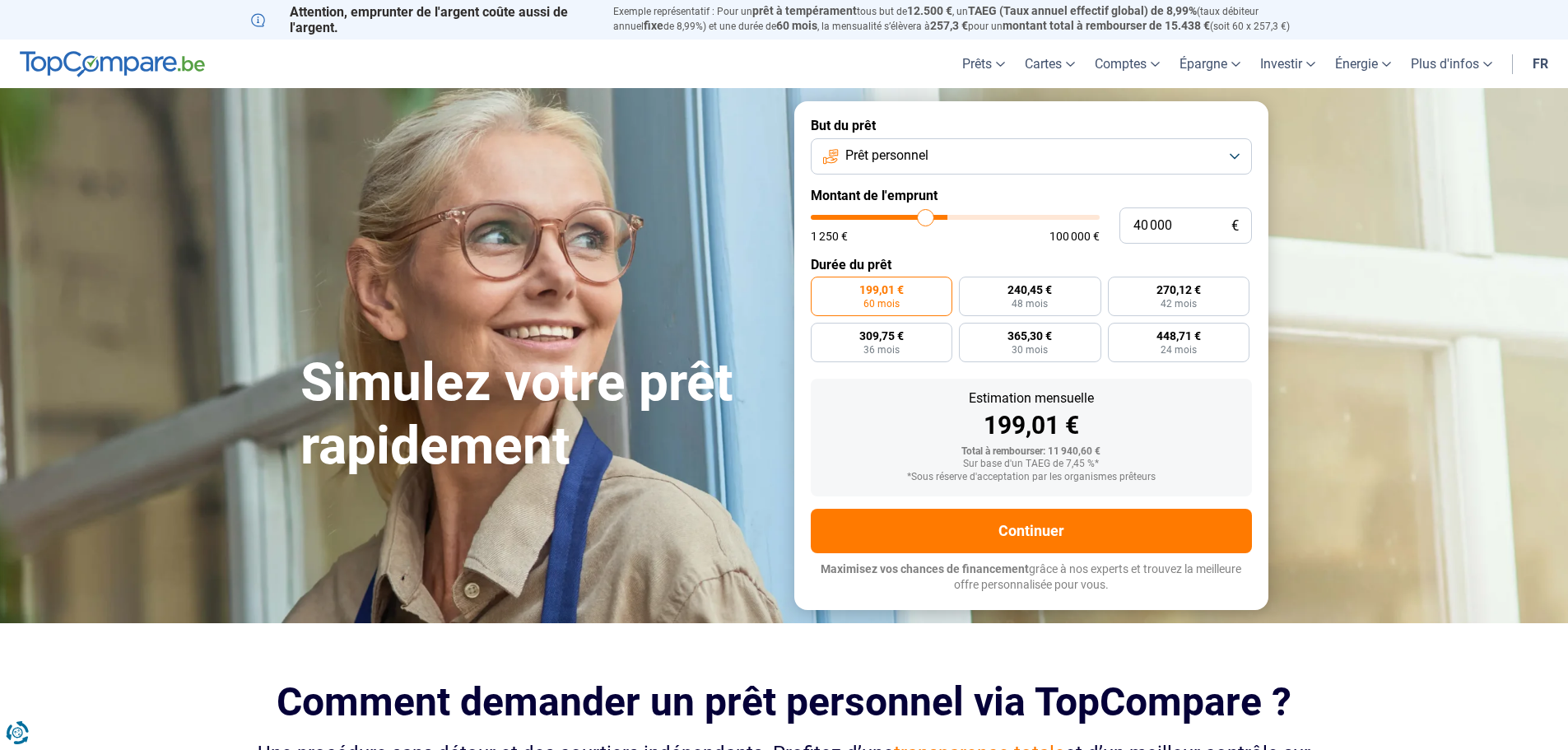
type input "39 500"
type input "39500"
type input "39 250"
type input "39250"
type input "38 750"
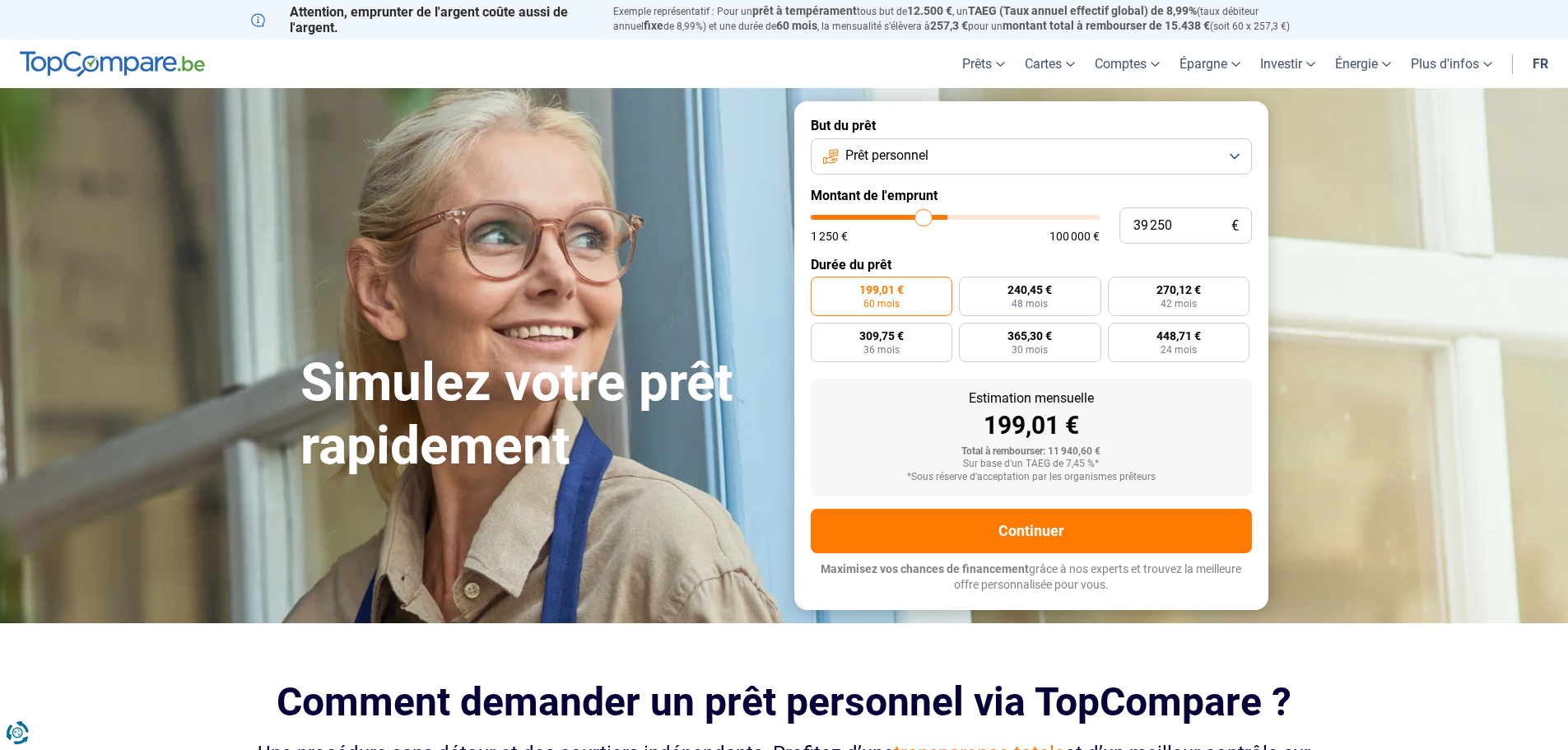
type input "38750"
type input "38 500"
type input "38500"
type input "38 250"
type input "38250"
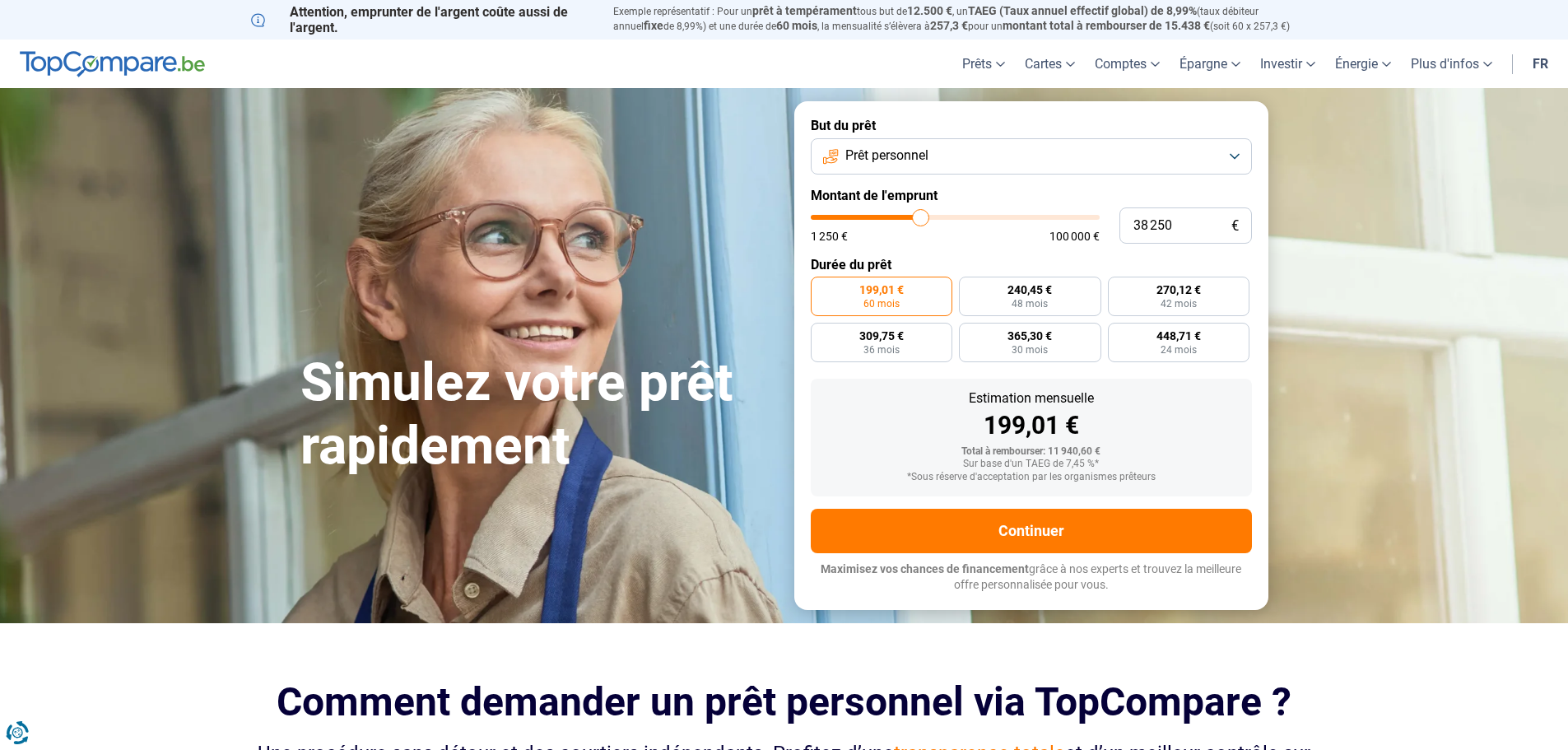
type input "38 000"
type input "38000"
type input "37 750"
type input "37750"
type input "37 250"
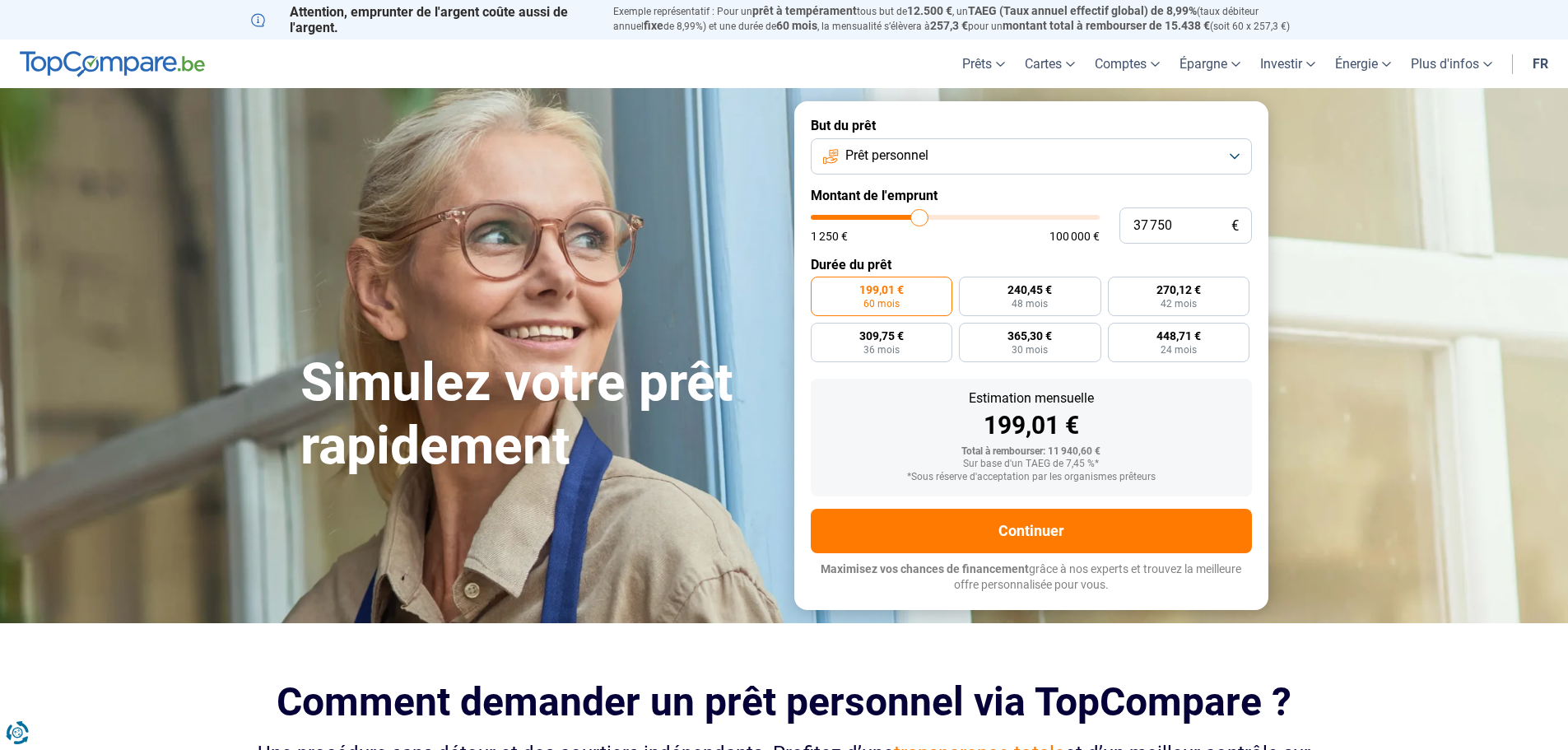
type input "37250"
type input "37 000"
type input "37000"
type input "36 750"
type input "36750"
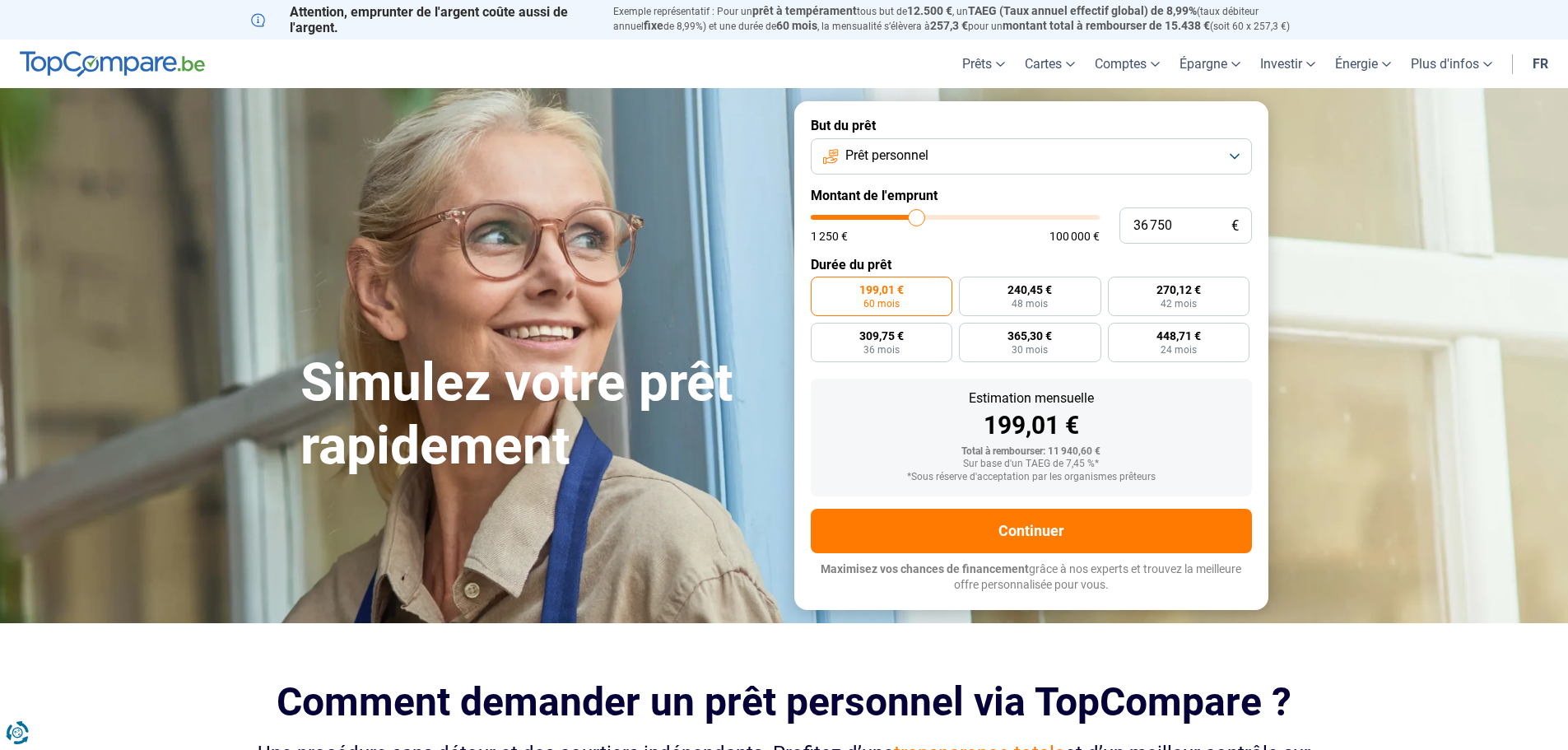
type input "36 500"
type input "36500"
type input "36 250"
type input "36250"
type input "35 500"
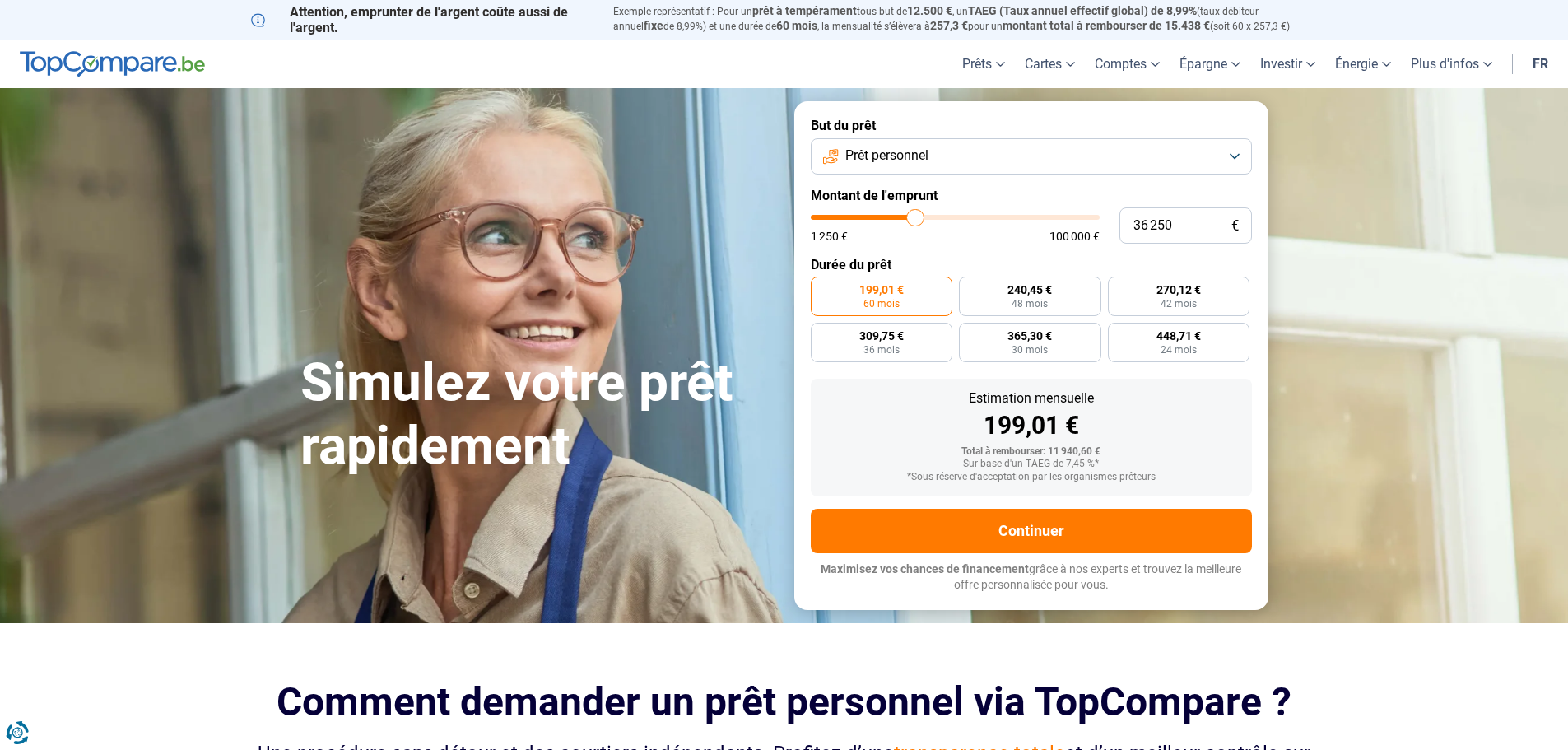
type input "35500"
type input "35 000"
type input "35000"
type input "34 750"
type input "34750"
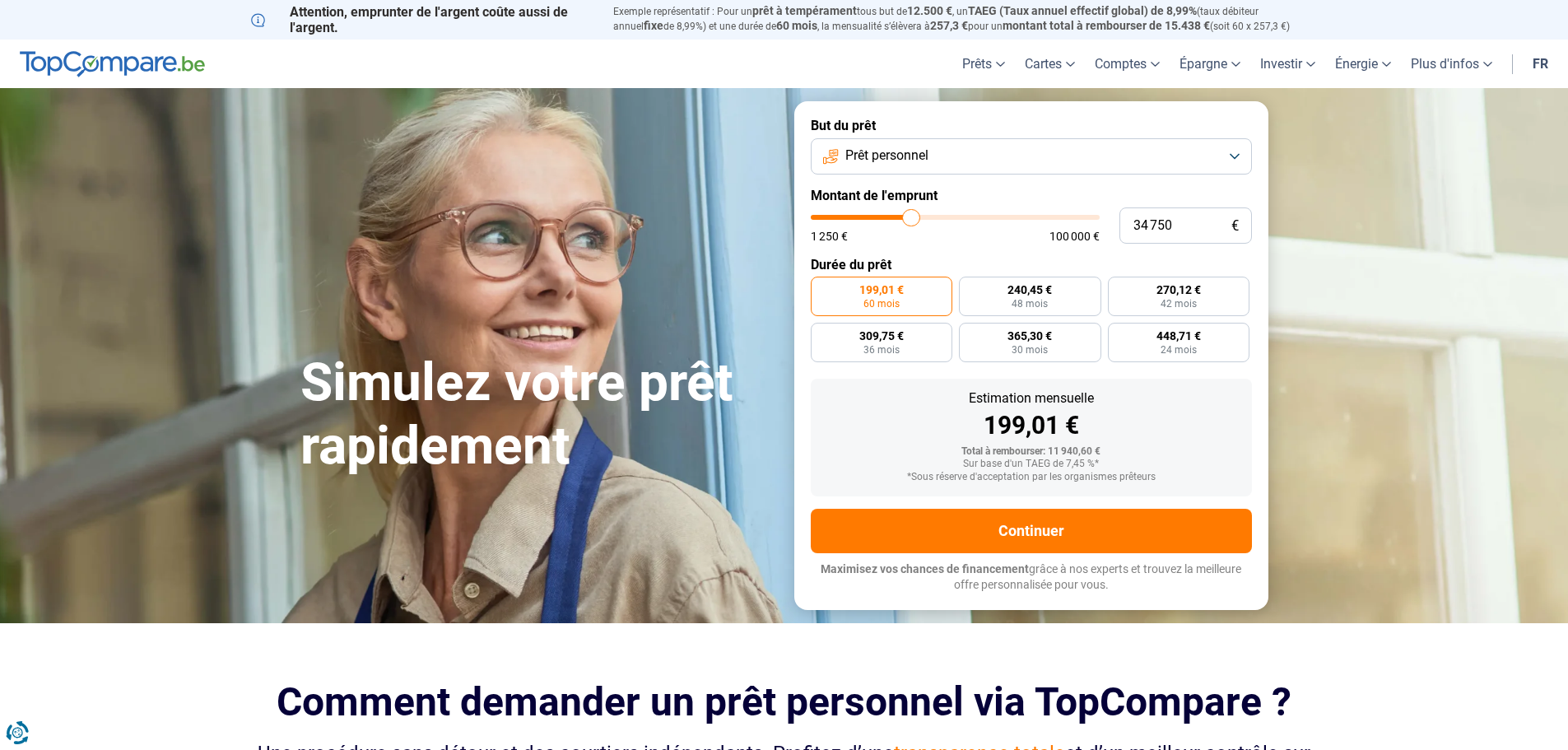
type input "34 000"
type input "34000"
type input "33 500"
type input "33500"
type input "32 750"
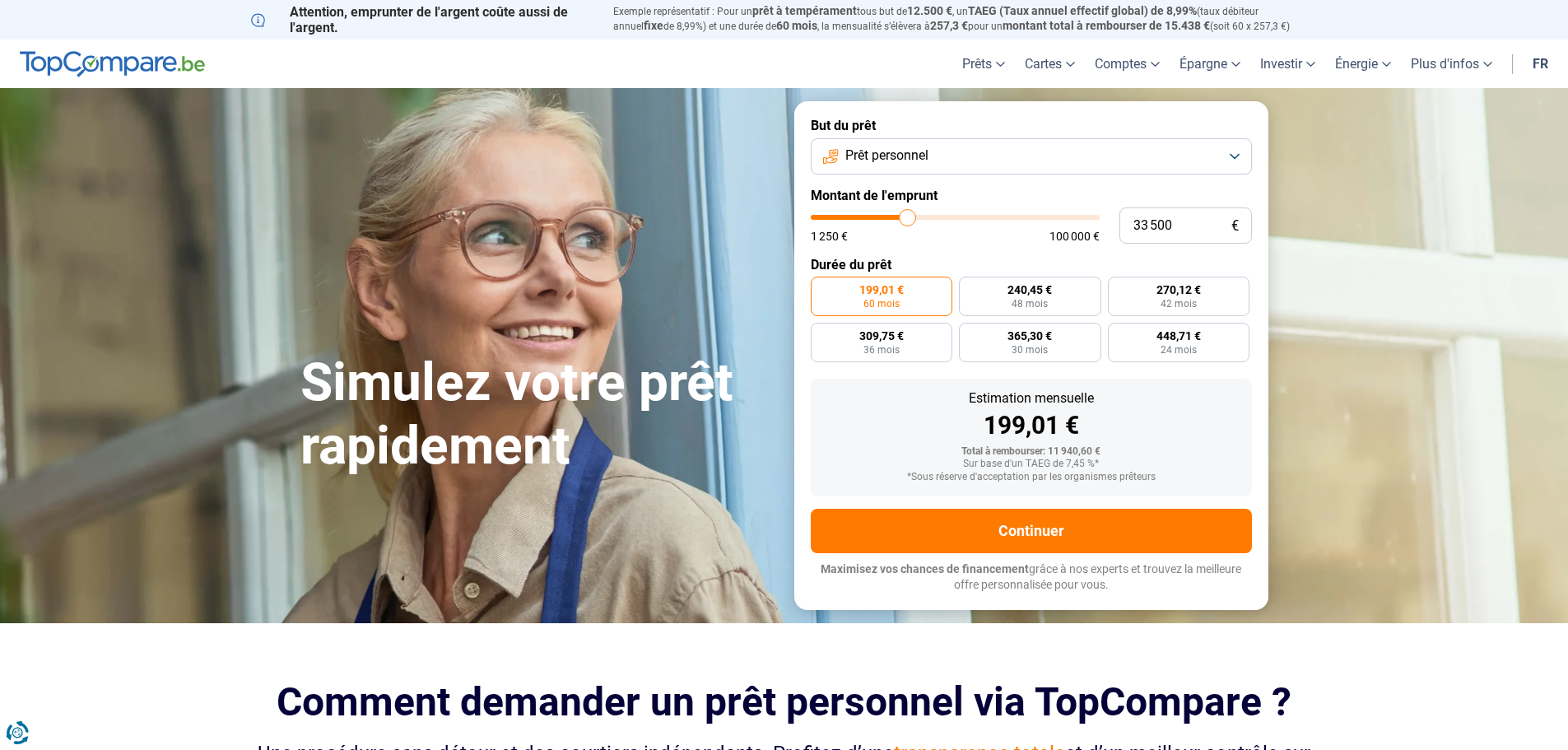
type input "32750"
type input "32 500"
type input "32500"
type input "32 250"
type input "32250"
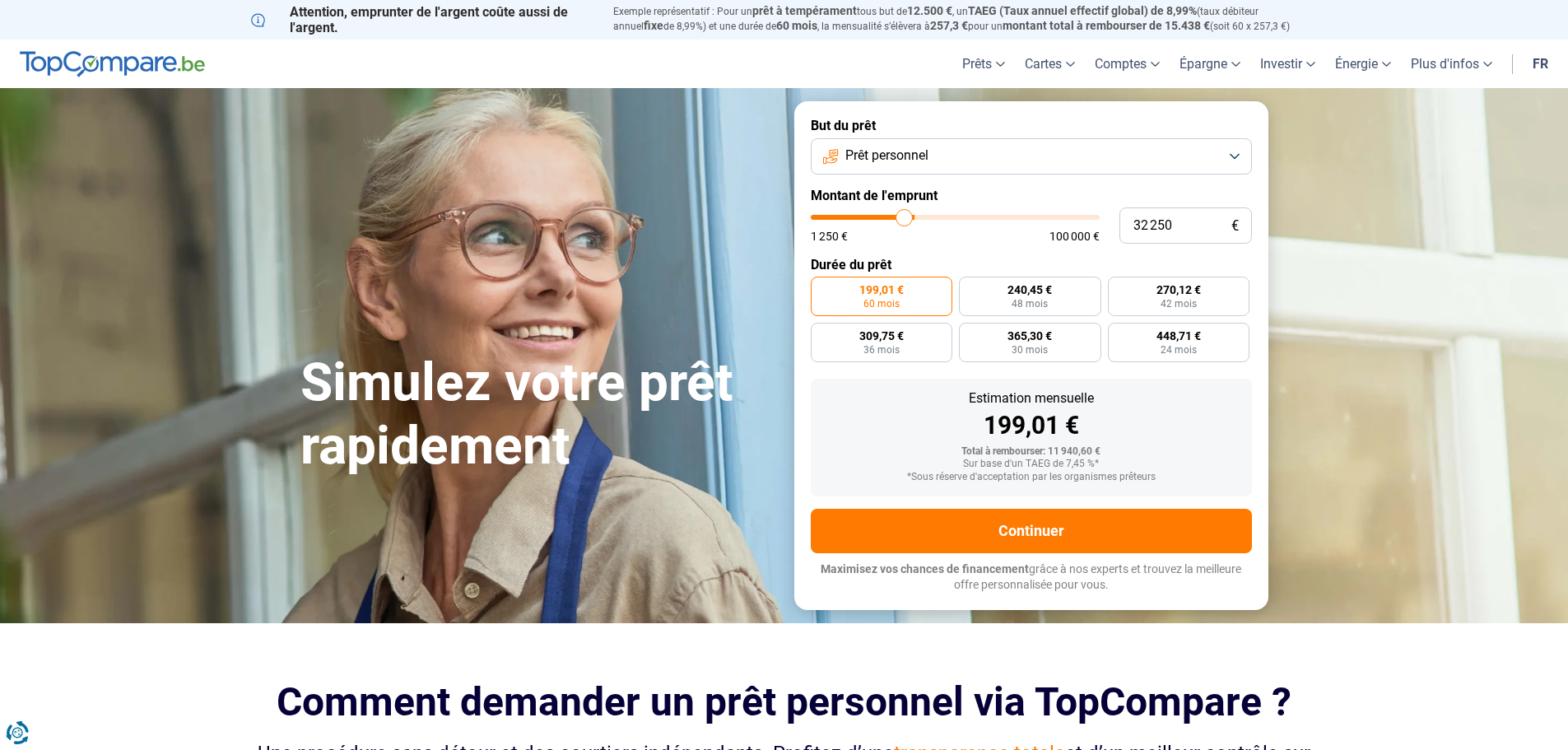
type input "32 000"
type input "32000"
type input "31 750"
type input "31750"
type input "31 250"
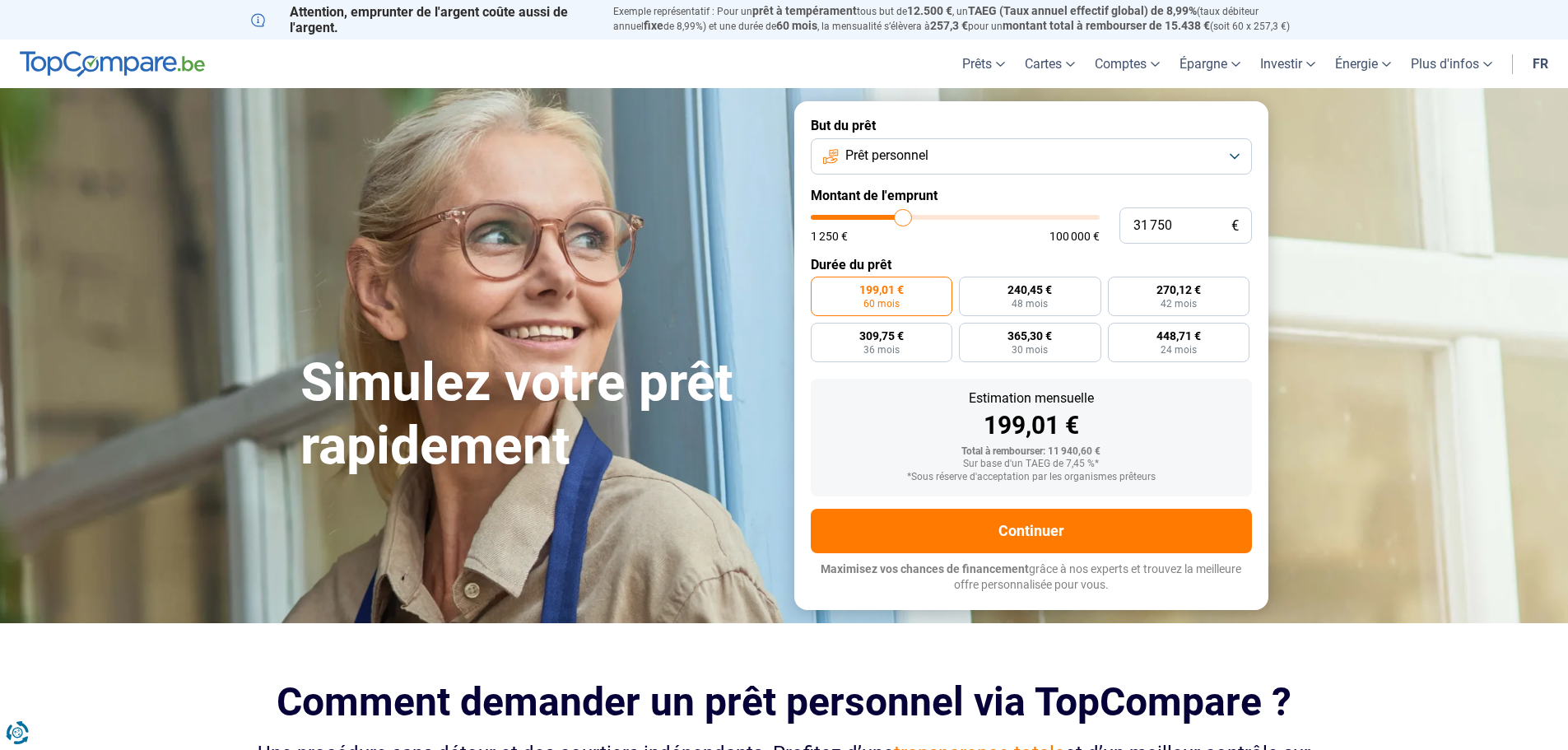
type input "31250"
type input "30 750"
type input "30750"
type input "30 500"
type input "30500"
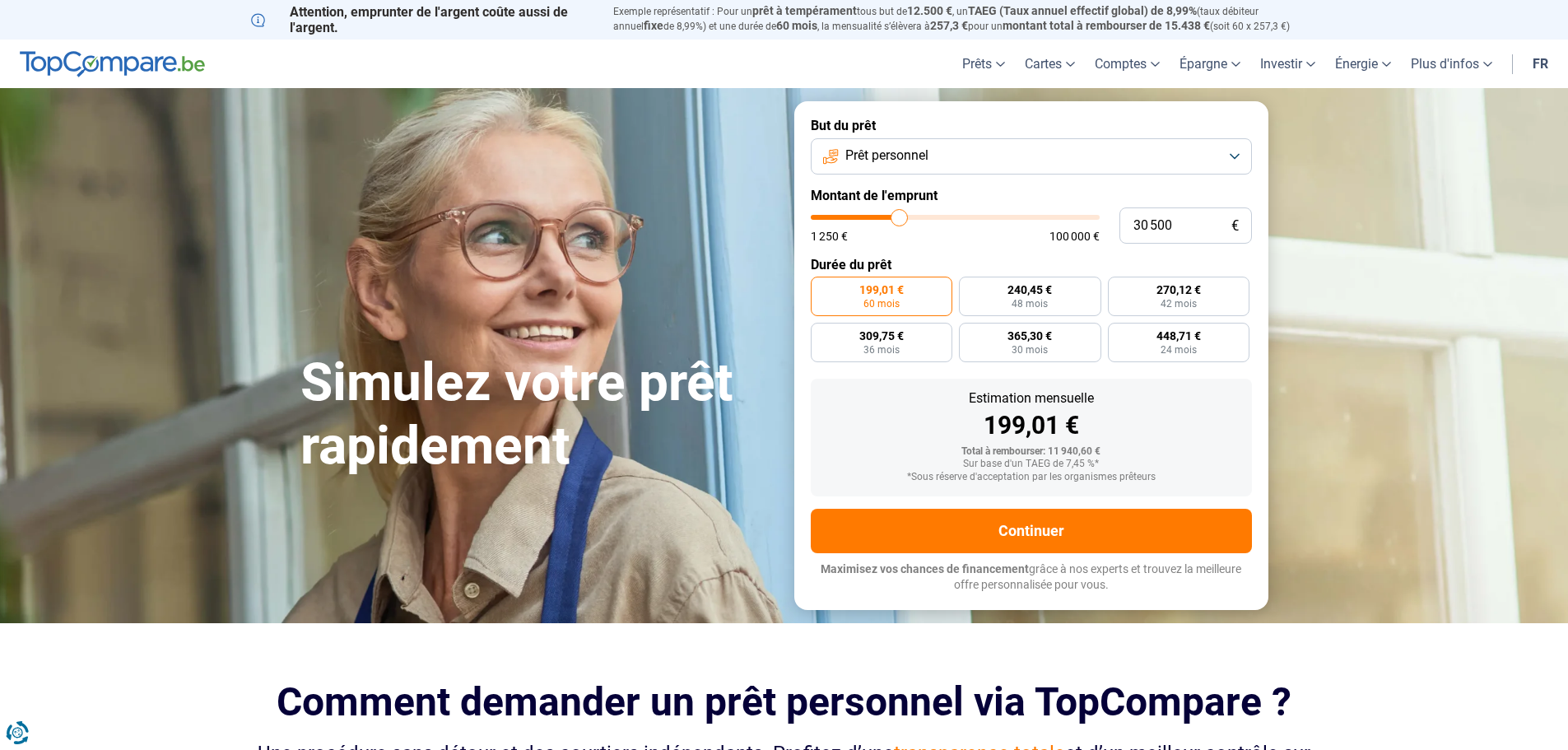
type input "30 250"
type input "30250"
type input "29 750"
type input "29750"
type input "29 250"
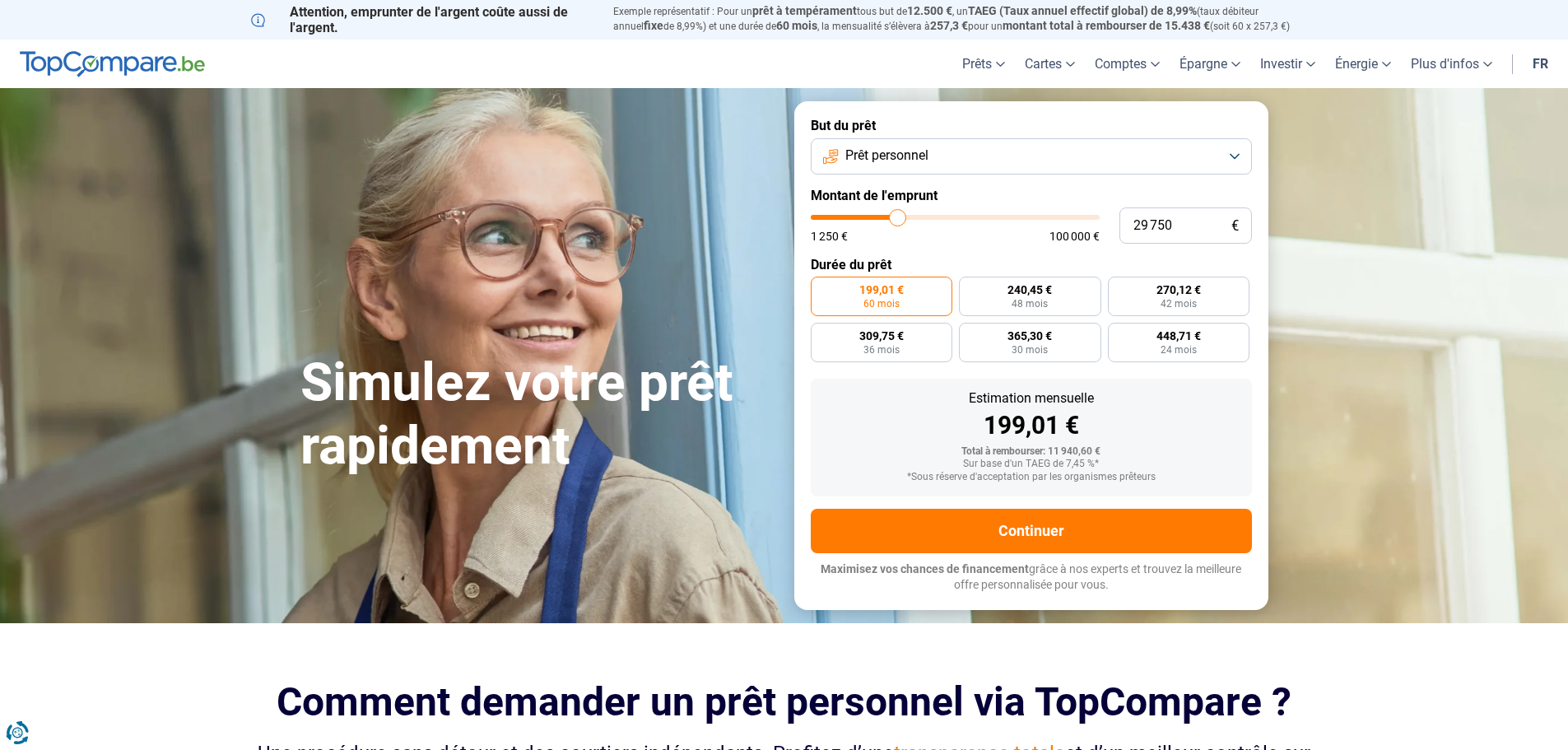
type input "29250"
type input "28 750"
type input "28750"
type input "28 250"
type input "28250"
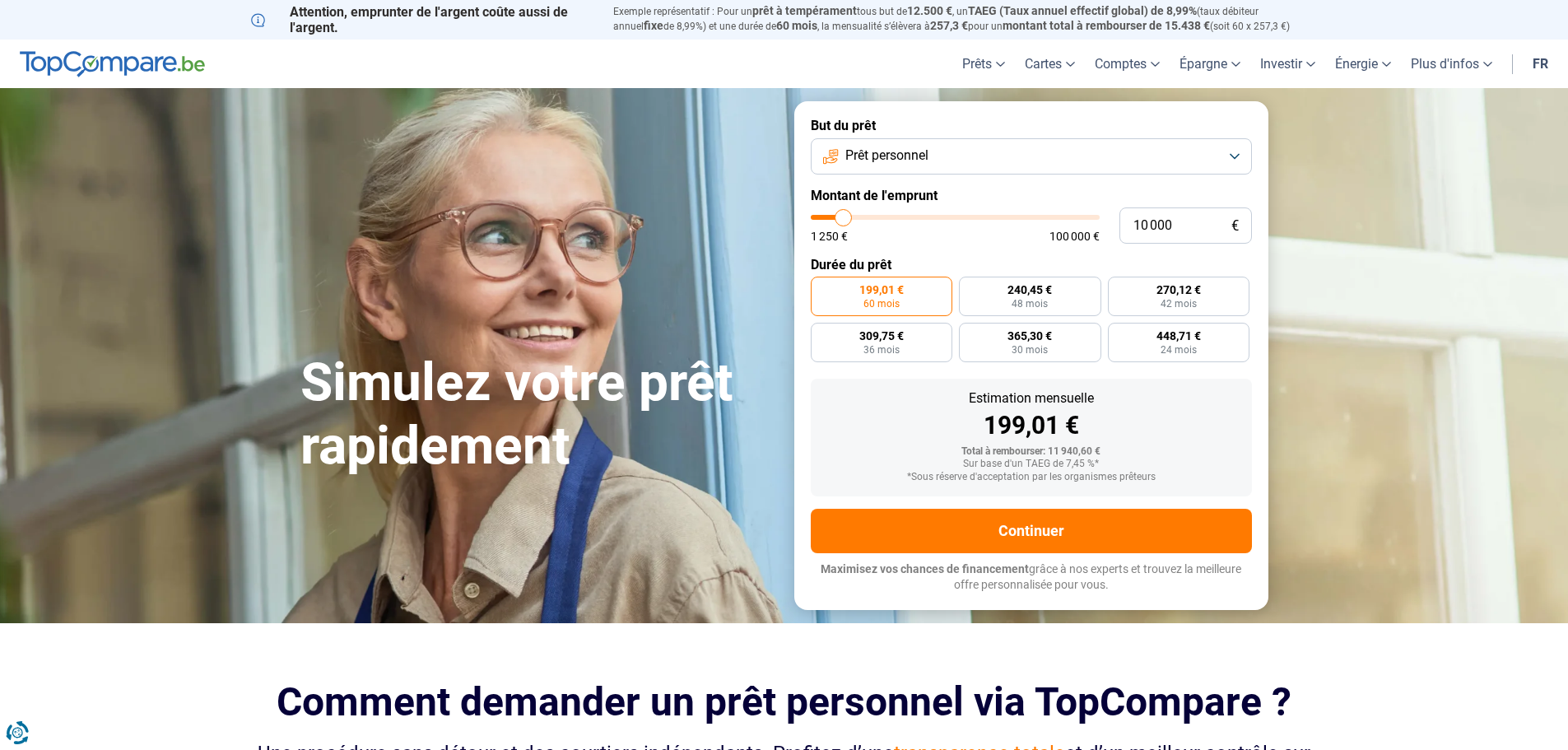
drag, startPoint x: 842, startPoint y: 213, endPoint x: 844, endPoint y: 230, distance: 17.1
click at [844, 220] on input "range" at bounding box center [955, 217] width 289 height 5
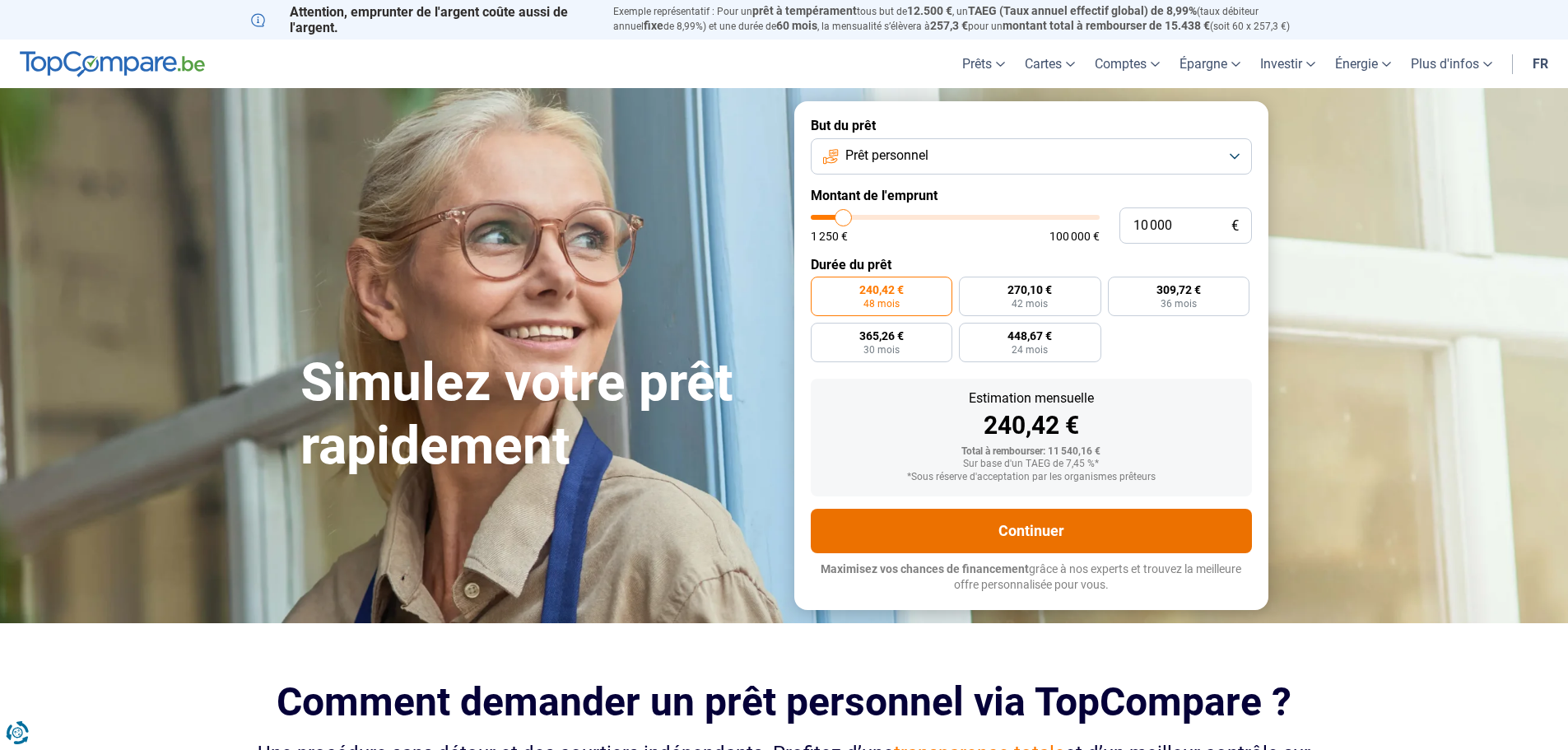
click at [1021, 534] on button "Continuer" at bounding box center [1030, 531] width 441 height 44
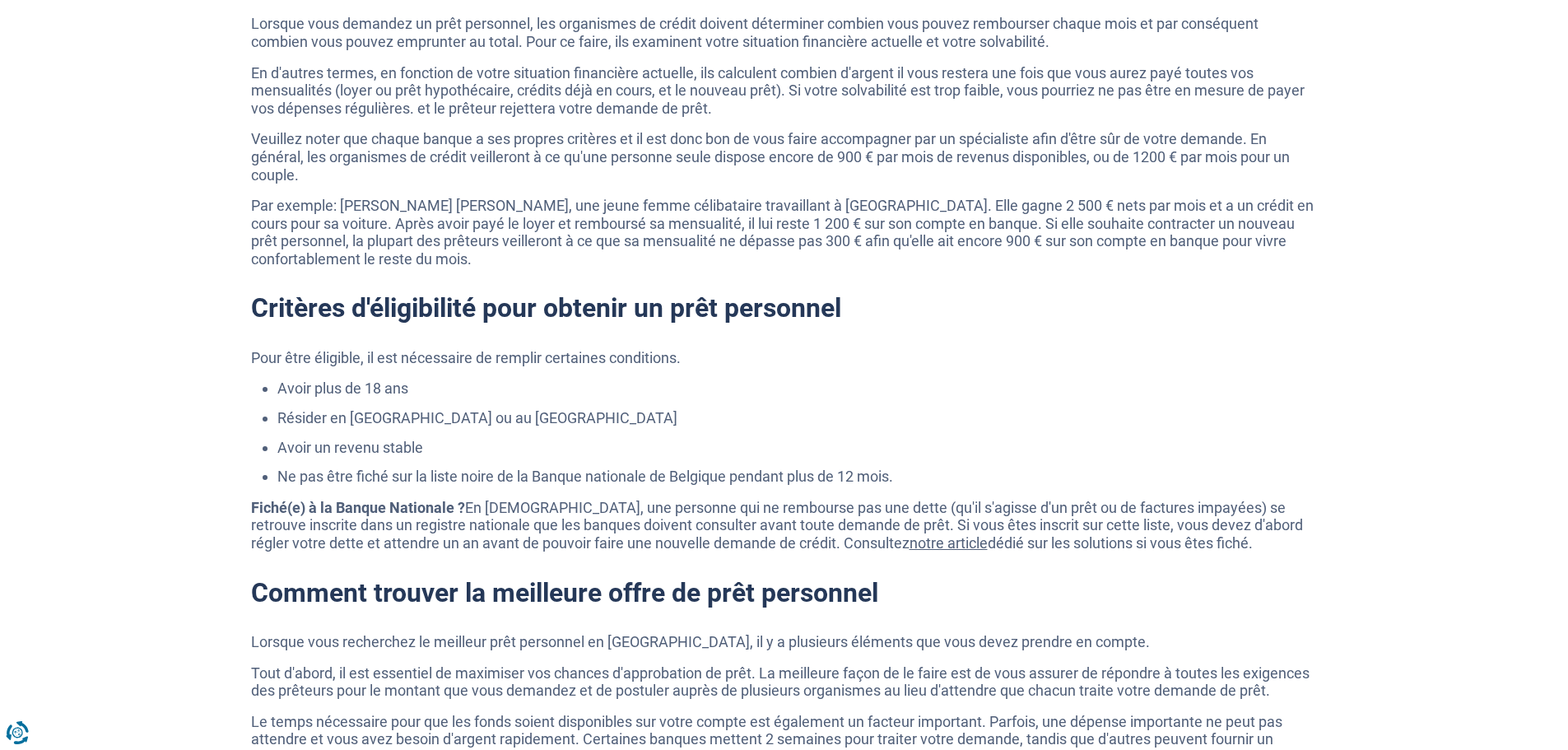
scroll to position [3787, 0]
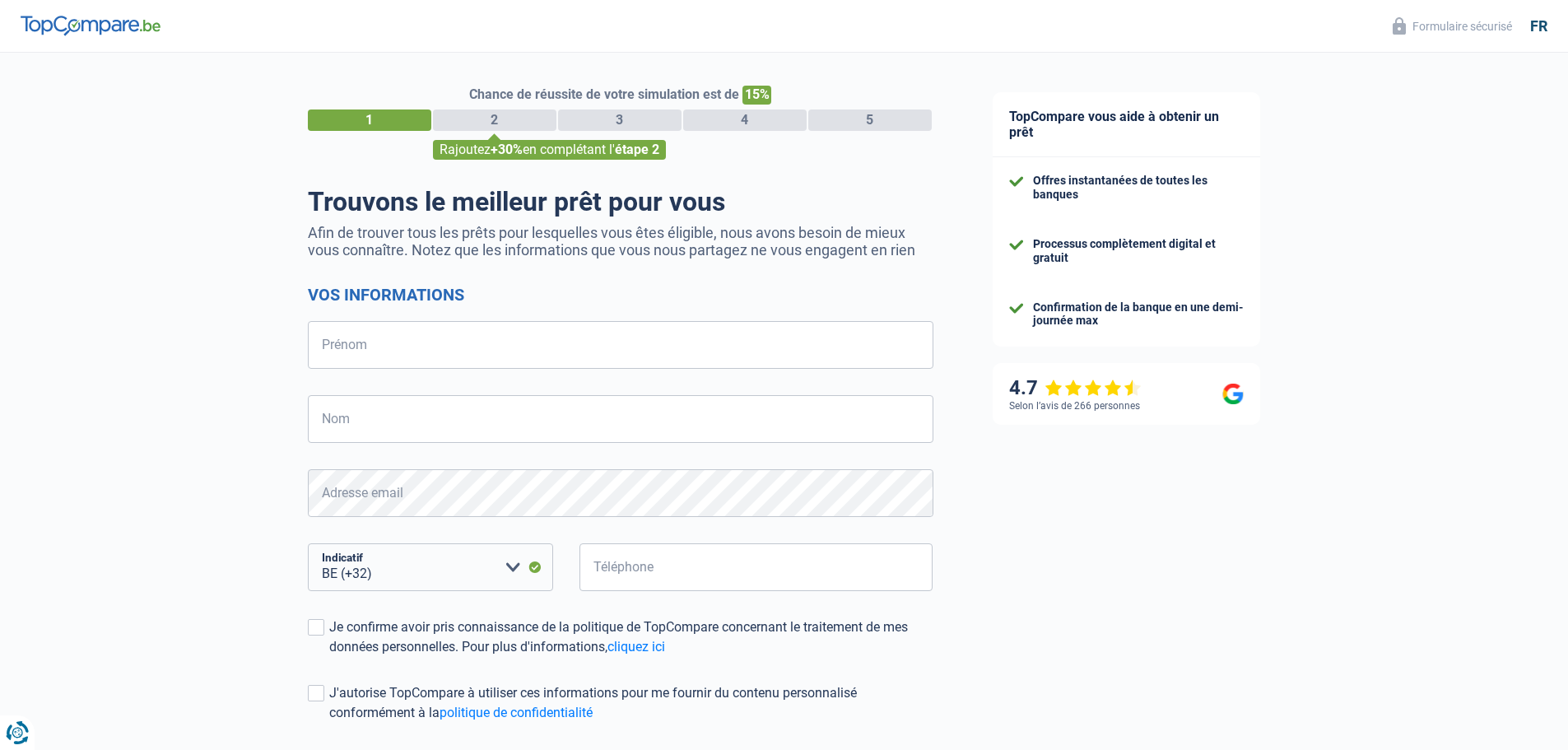
select select "32"
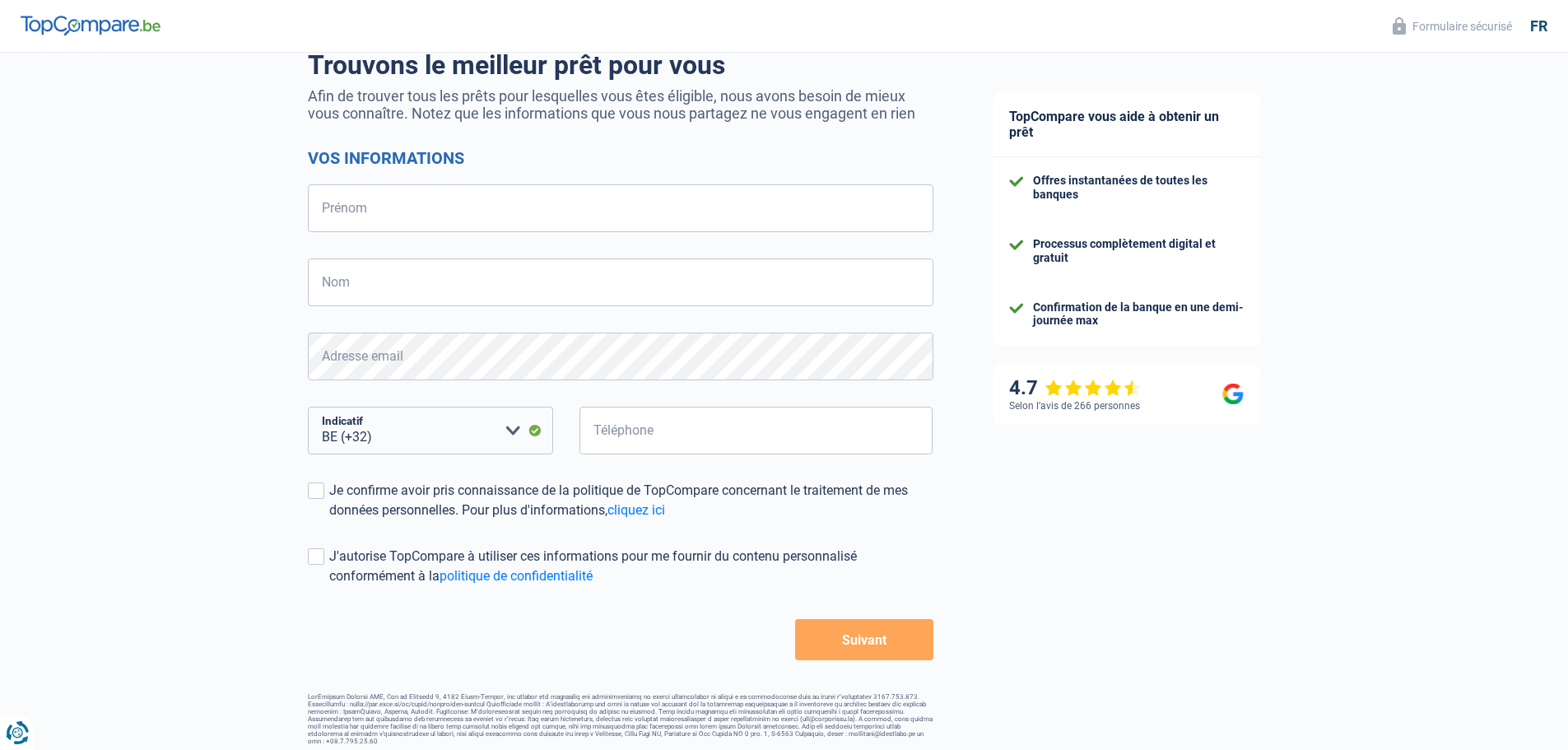
scroll to position [144, 0]
